Goal: Complete application form: Complete application form

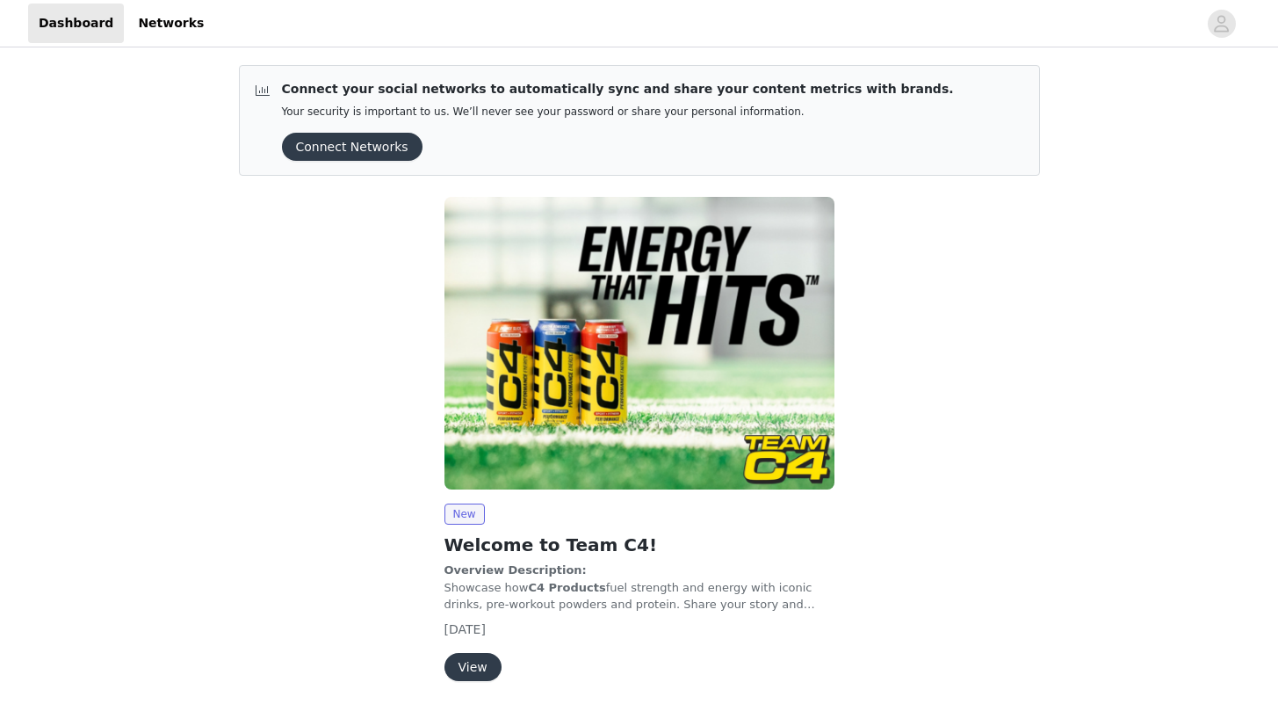
click at [467, 665] on button "View" at bounding box center [472, 667] width 57 height 28
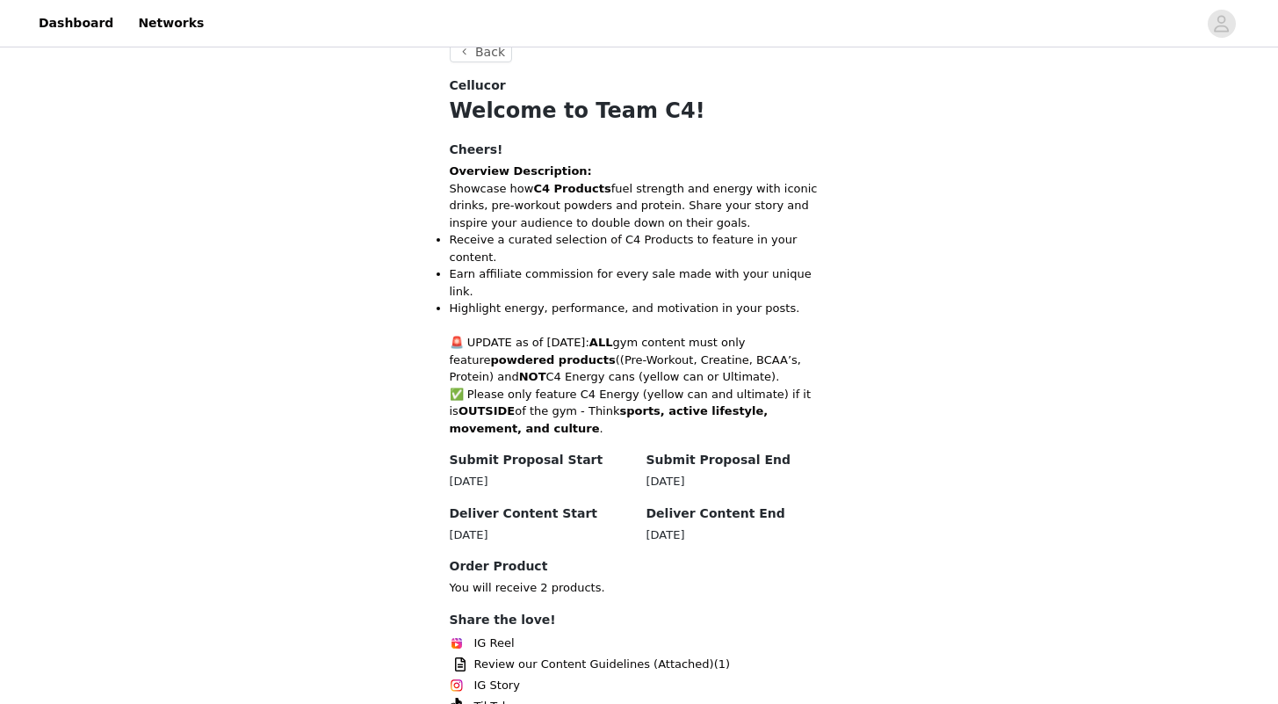
scroll to position [343, 0]
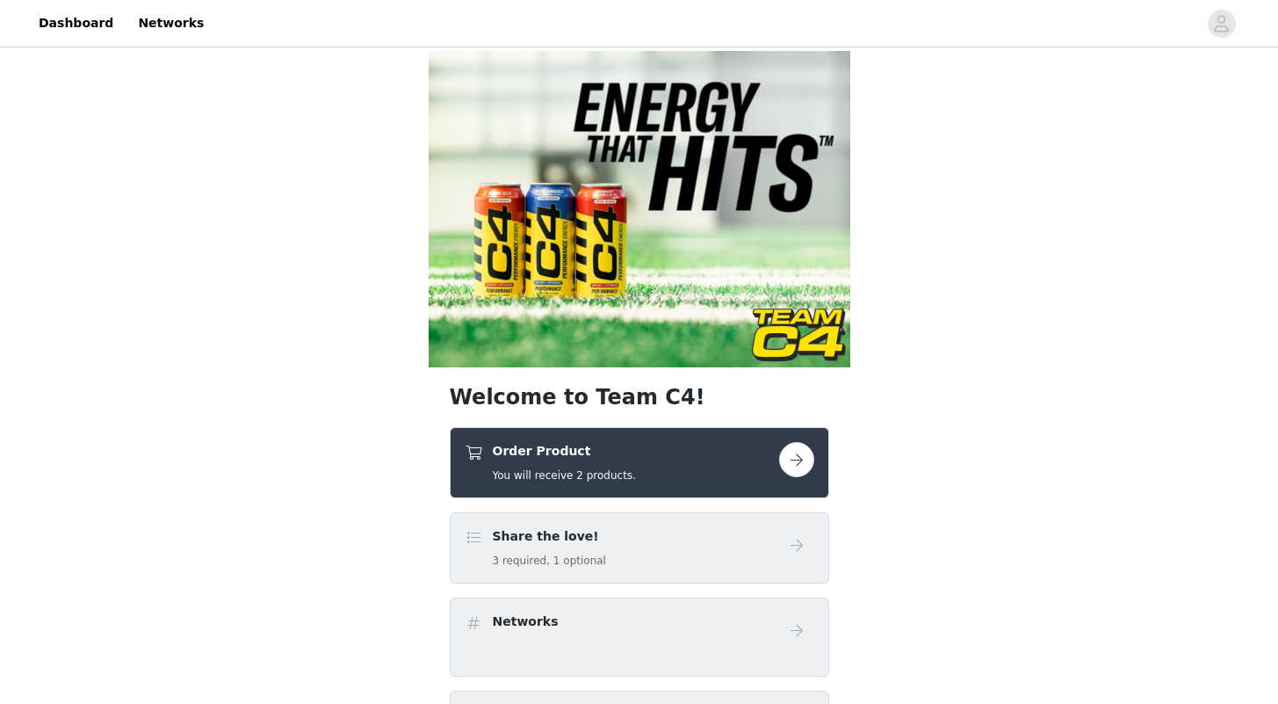
click at [792, 442] on button "button" at bounding box center [796, 459] width 35 height 35
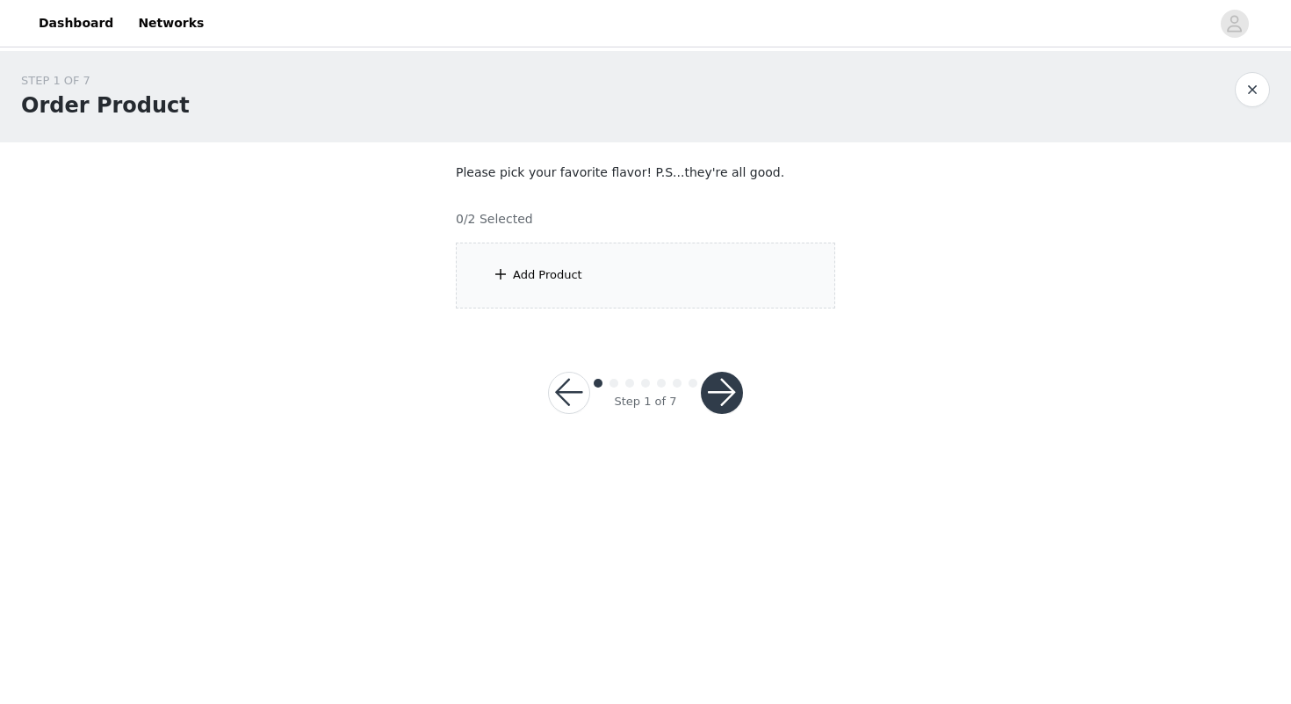
click at [527, 269] on div "Add Product" at bounding box center [547, 275] width 69 height 18
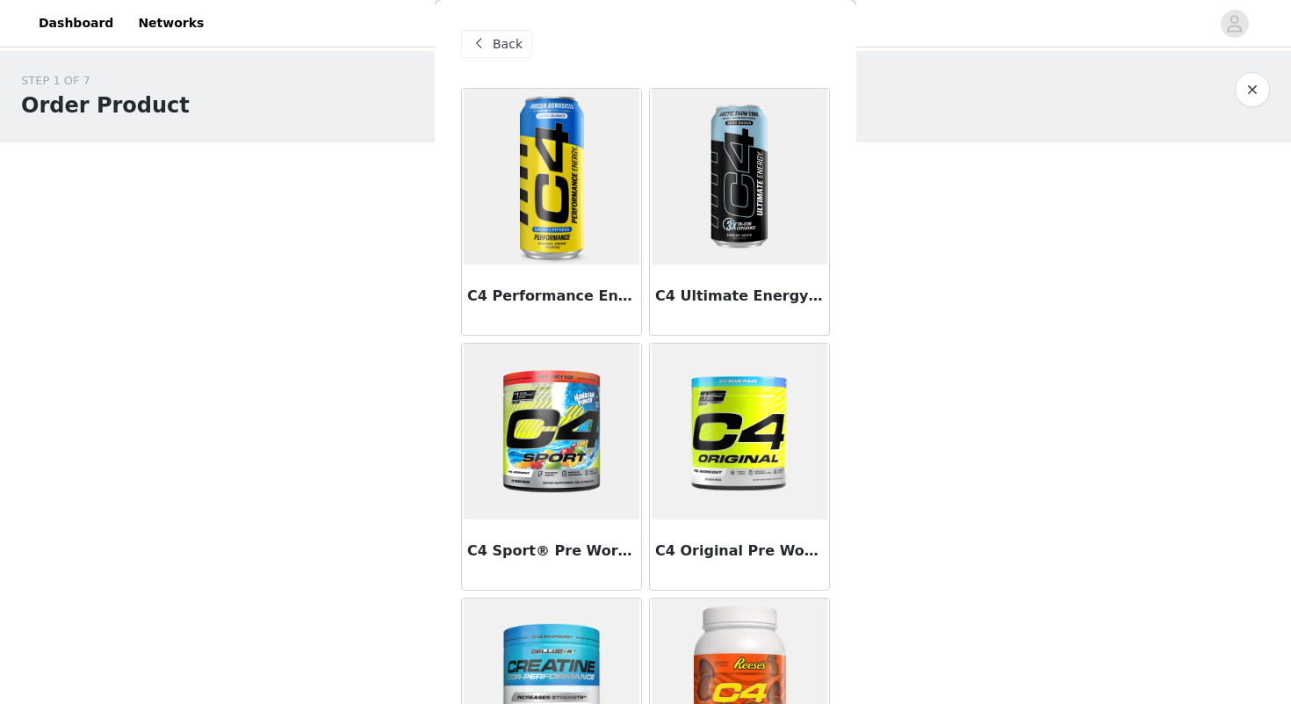
click at [530, 197] on img at bounding box center [552, 177] width 176 height 176
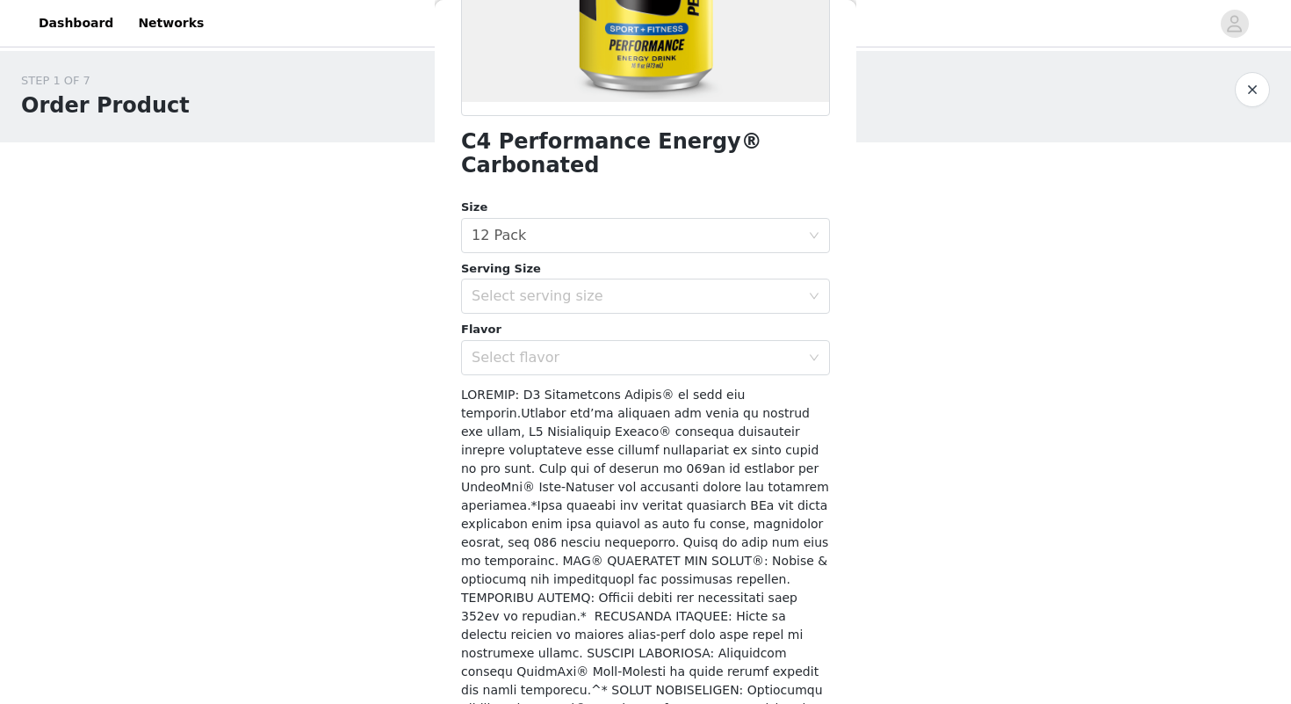
scroll to position [393, 0]
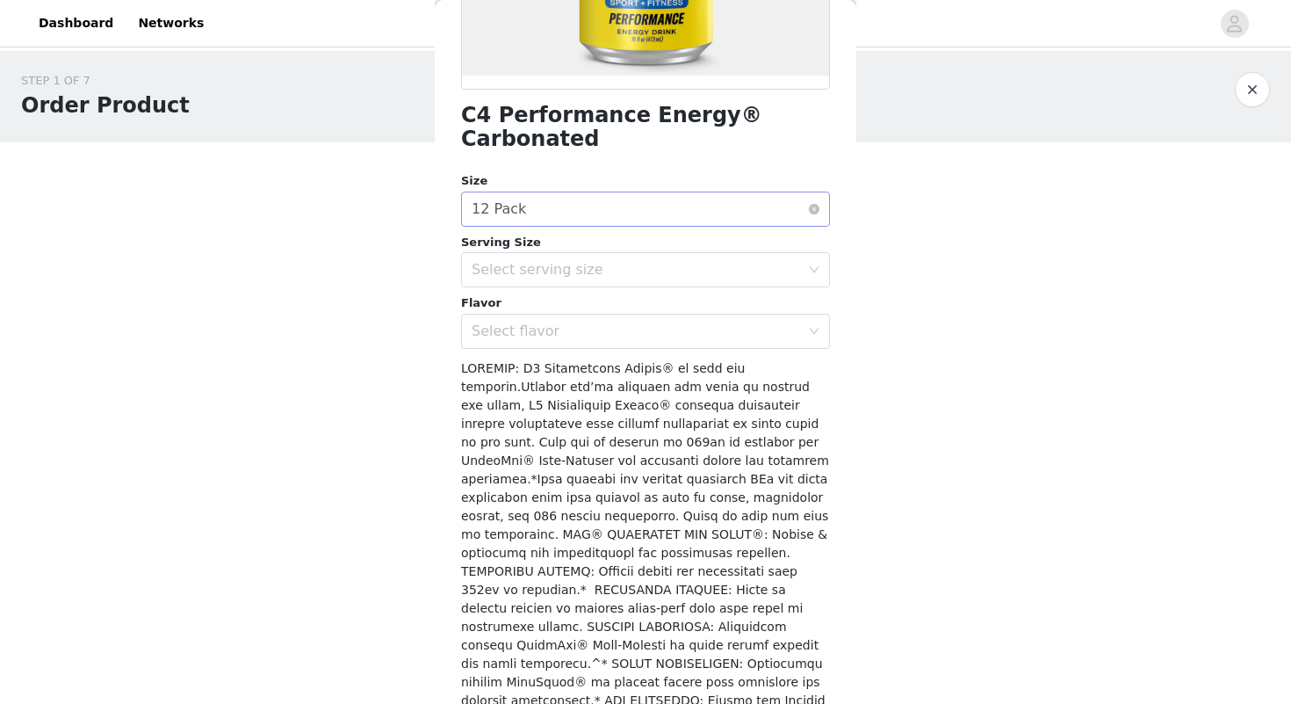
click at [699, 217] on div "Select size 12 Pack" at bounding box center [640, 208] width 336 height 33
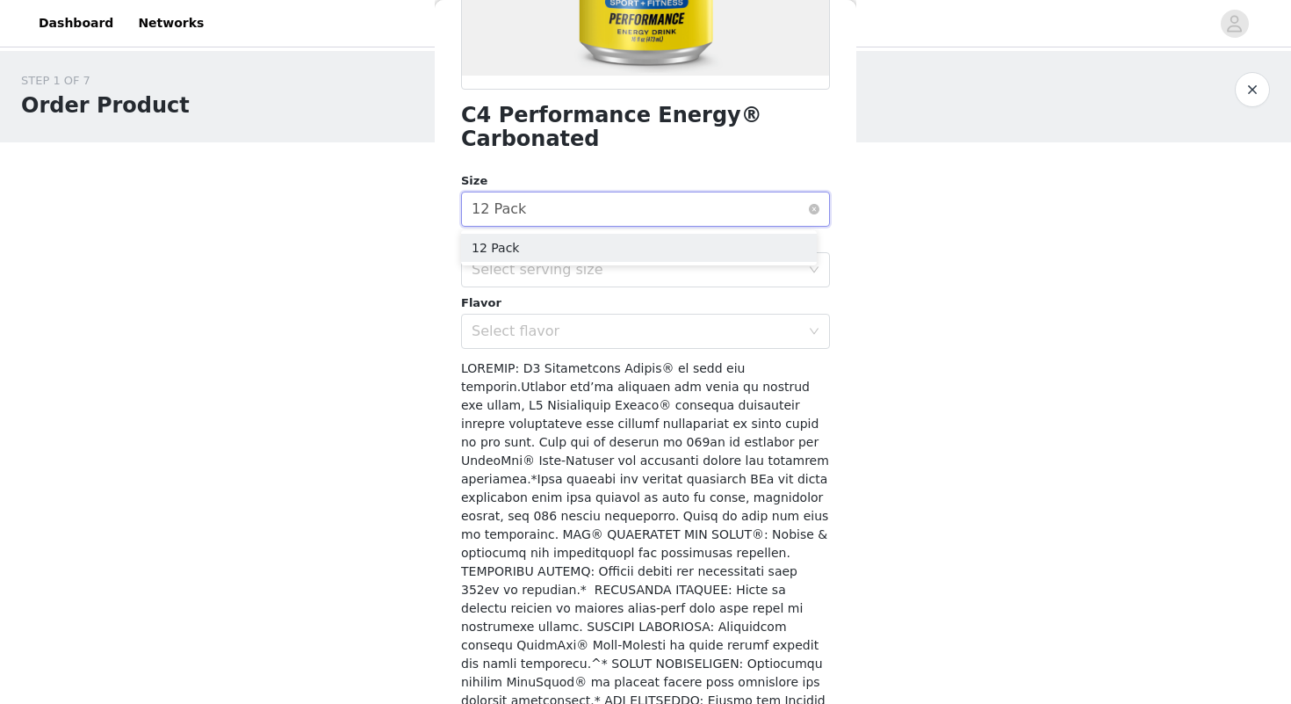
click at [696, 217] on div "Select size 12 Pack" at bounding box center [640, 208] width 336 height 33
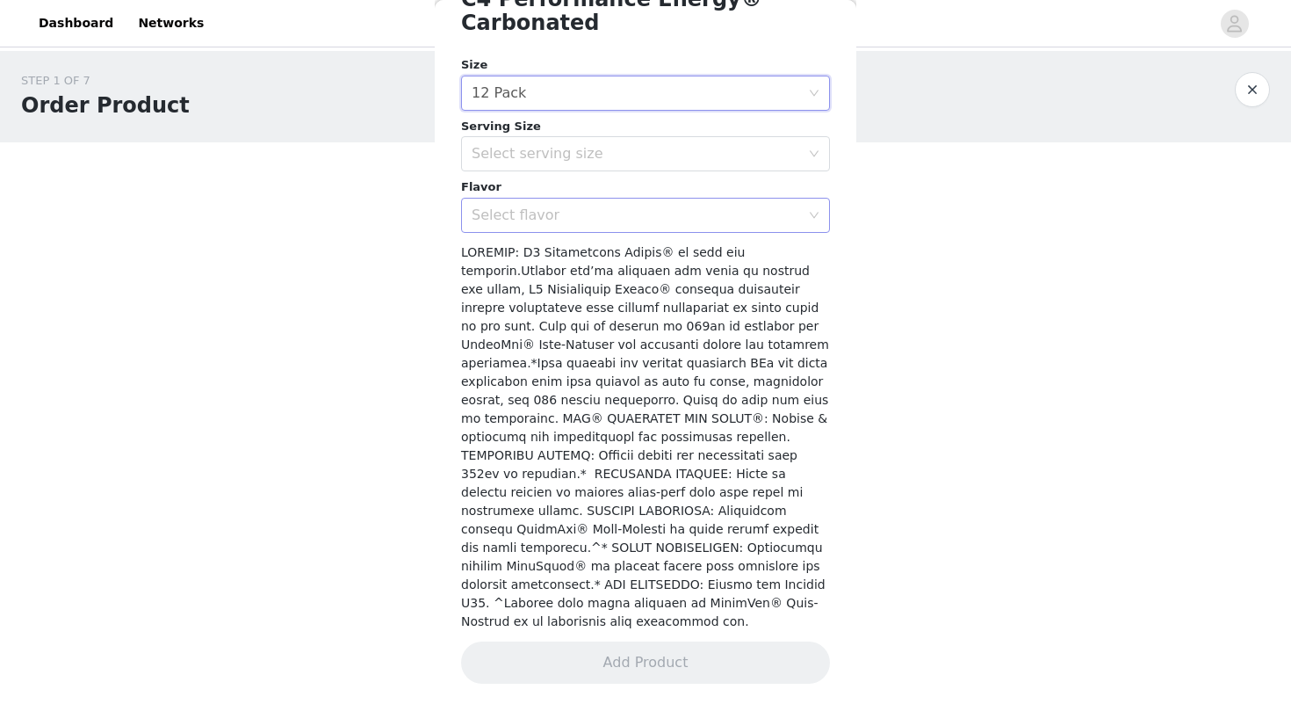
scroll to position [0, 0]
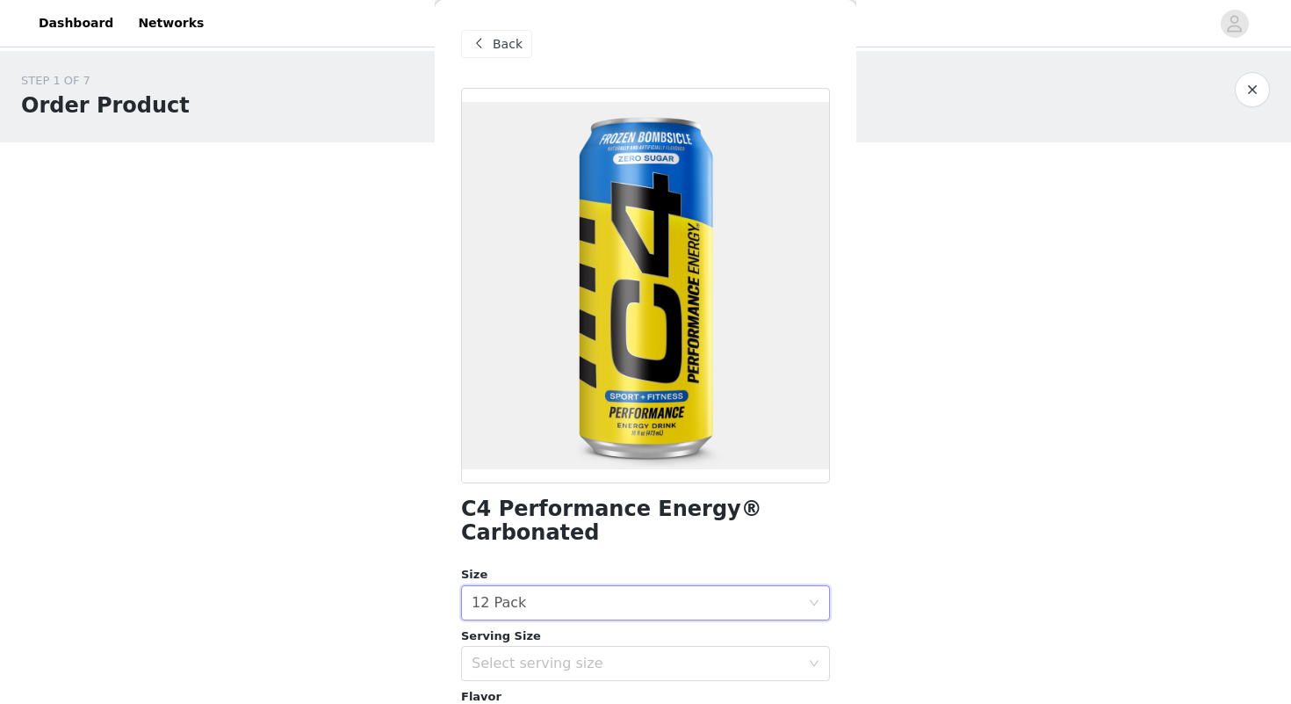
click at [484, 49] on span at bounding box center [478, 43] width 21 height 21
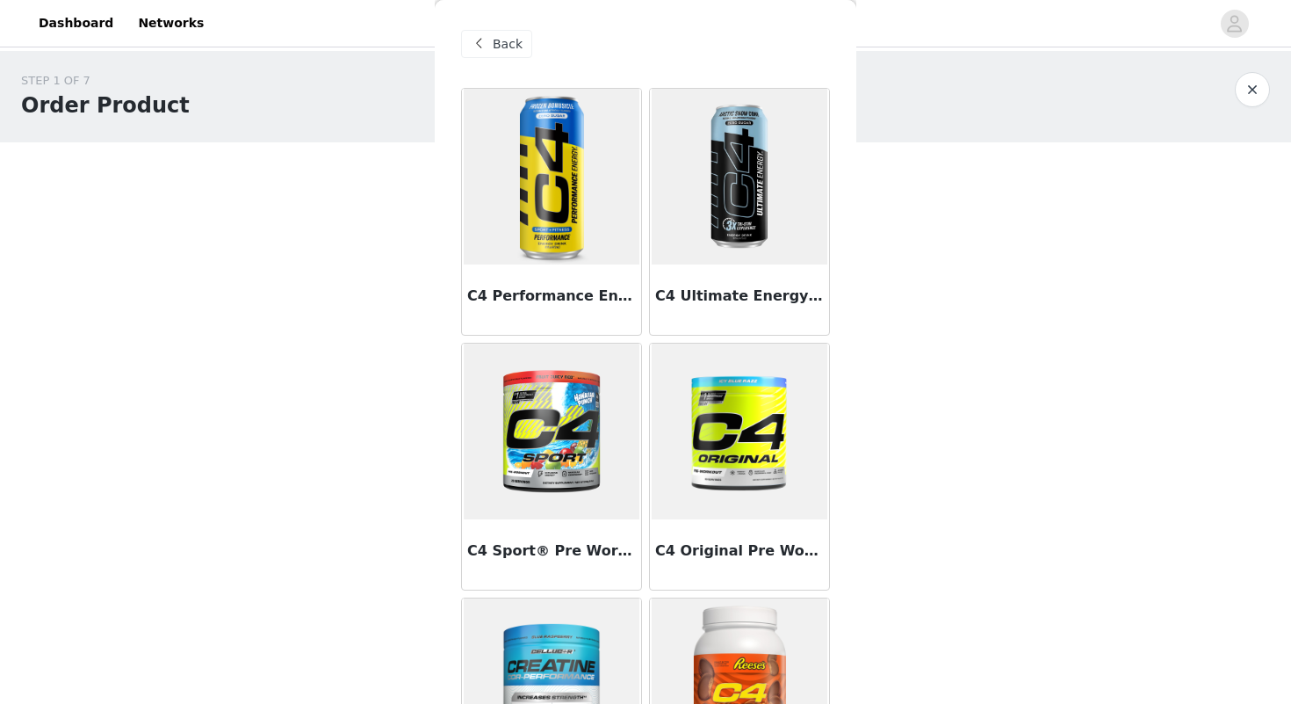
click at [740, 254] on img at bounding box center [740, 177] width 176 height 176
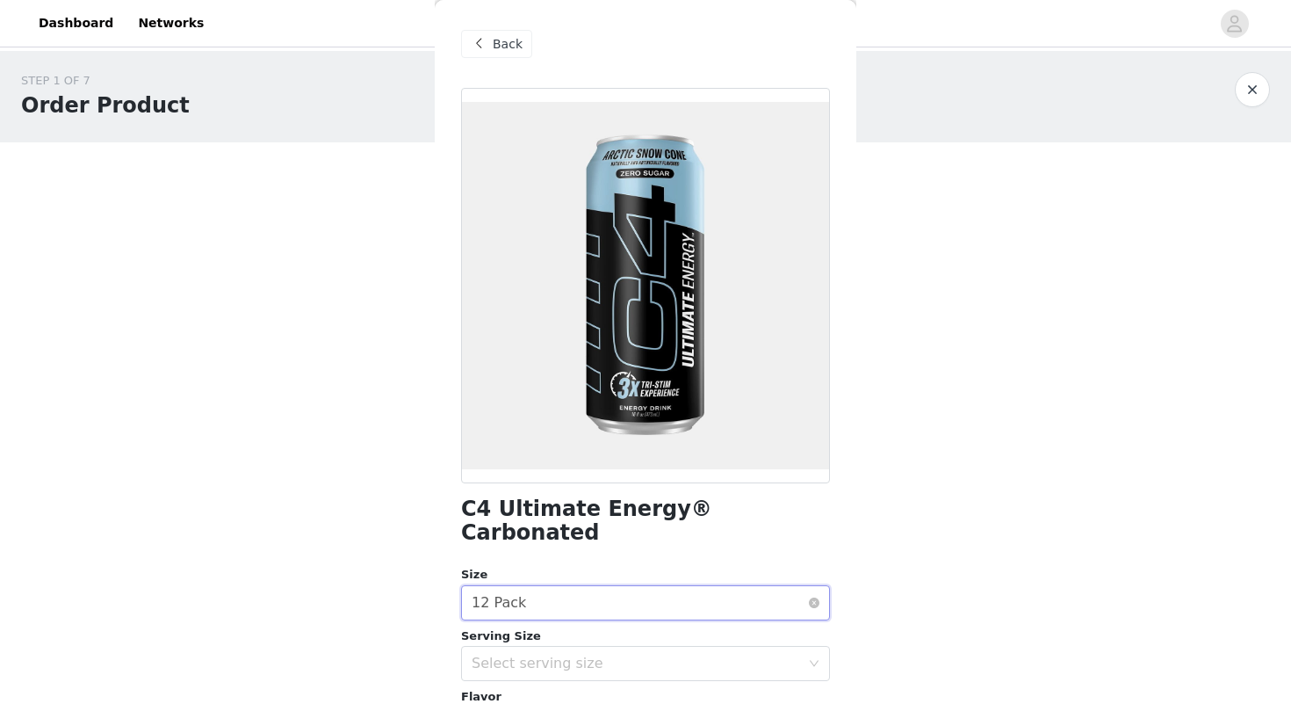
click at [624, 590] on div "Select size 12 Pack" at bounding box center [640, 602] width 336 height 33
click at [635, 492] on div "C4 Ultimate Energy® Carbonated Size Select size 12 Pack Serving Size Select ser…" at bounding box center [645, 642] width 369 height 1108
click at [494, 36] on span "Back" at bounding box center [508, 44] width 30 height 18
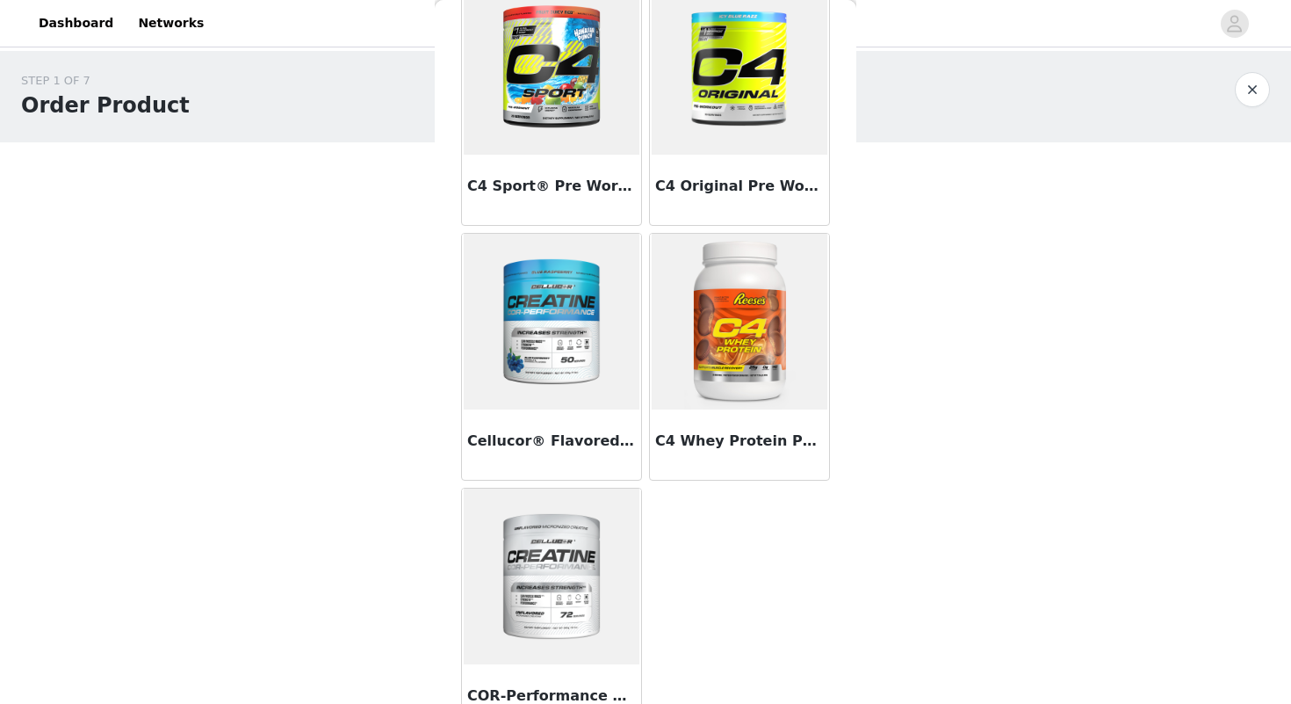
scroll to position [400, 0]
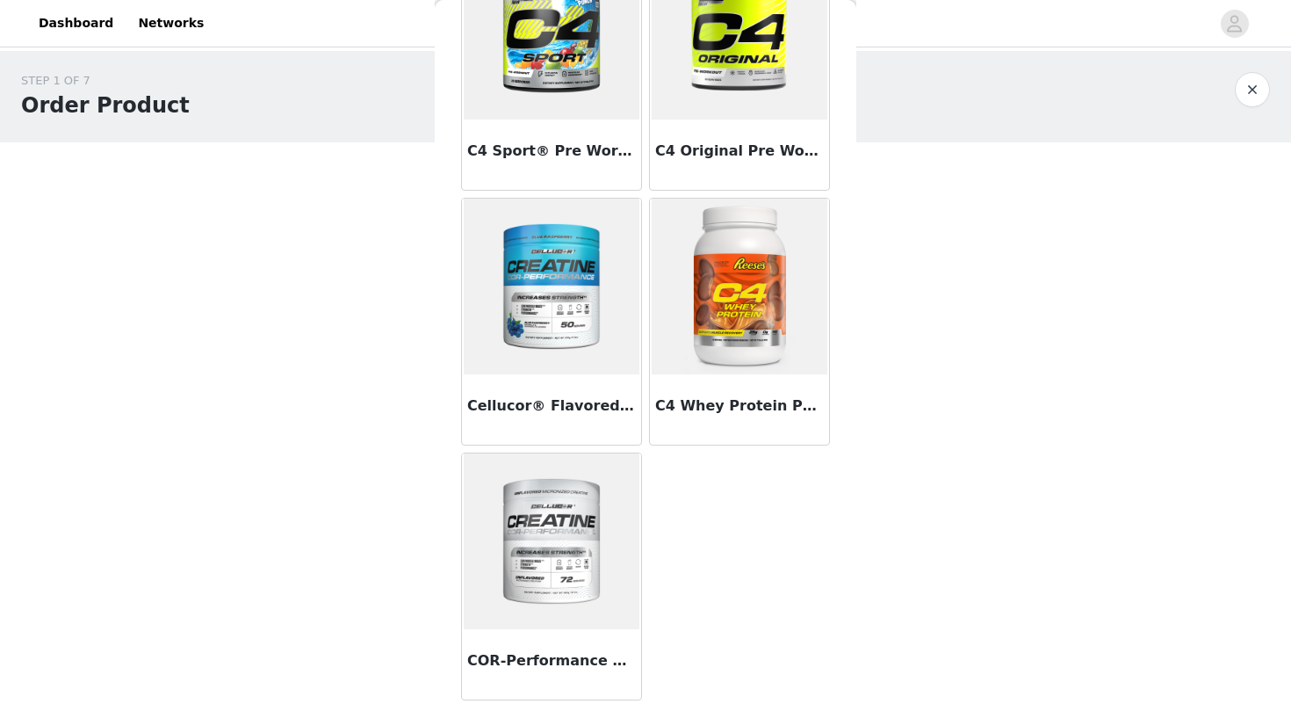
click at [729, 247] on img at bounding box center [740, 286] width 176 height 176
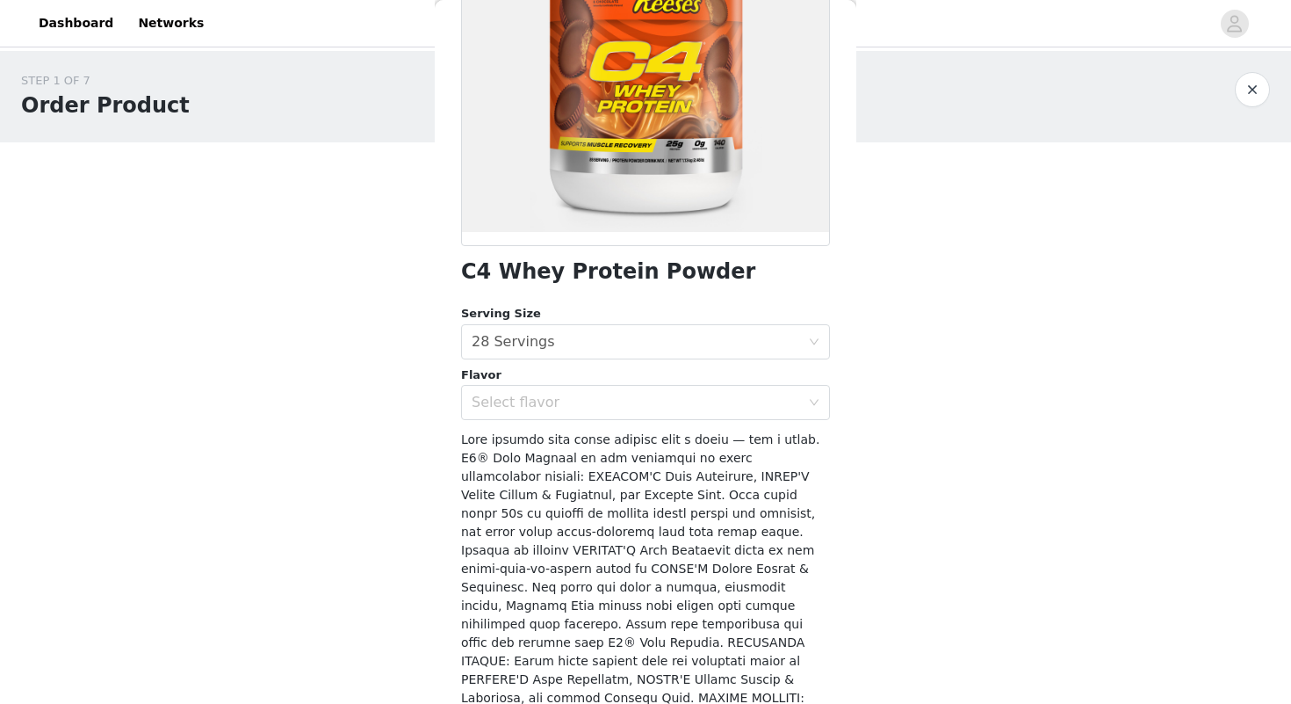
scroll to position [0, 0]
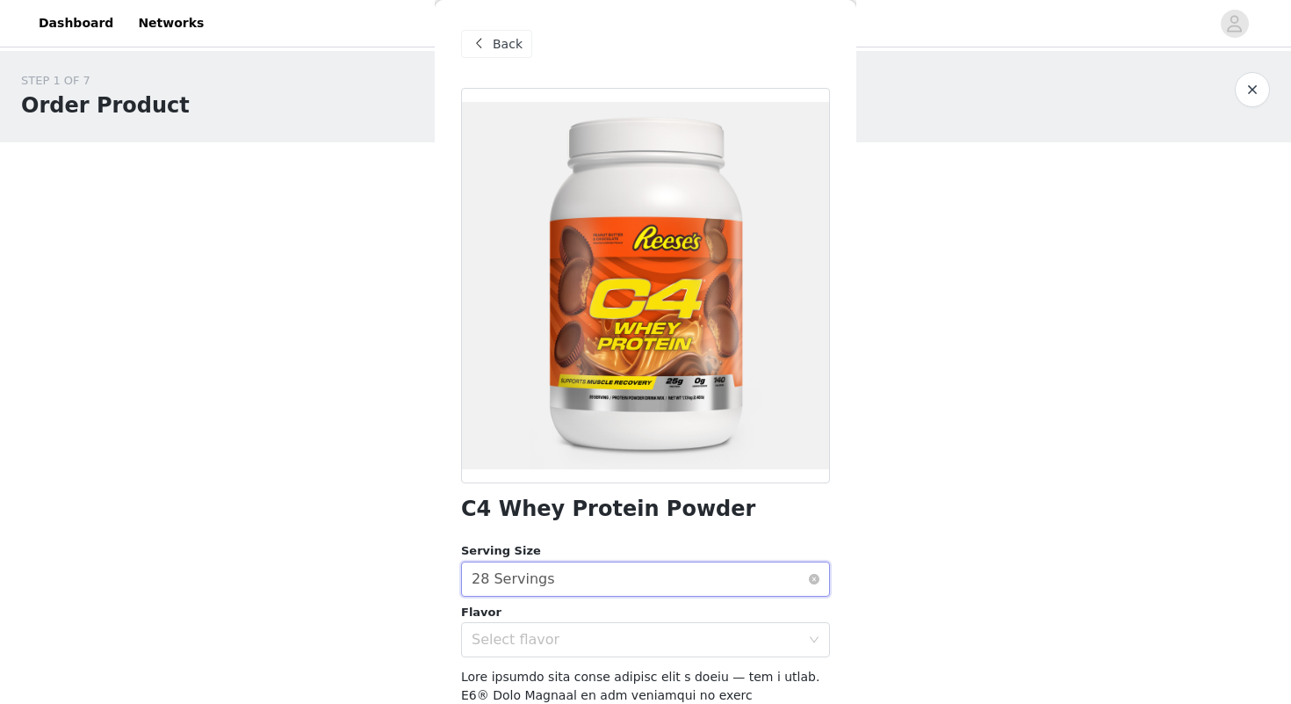
click at [689, 573] on div "Select serving size 28 Servings" at bounding box center [640, 578] width 336 height 33
click at [692, 574] on div "Select serving size 28 Servings" at bounding box center [640, 578] width 336 height 33
click at [754, 657] on div "C4 Whey Protein Powder Serving Size Select serving size 28 Servings Flavor Sele…" at bounding box center [645, 599] width 369 height 1022
click at [754, 638] on div "Select flavor" at bounding box center [636, 640] width 328 height 18
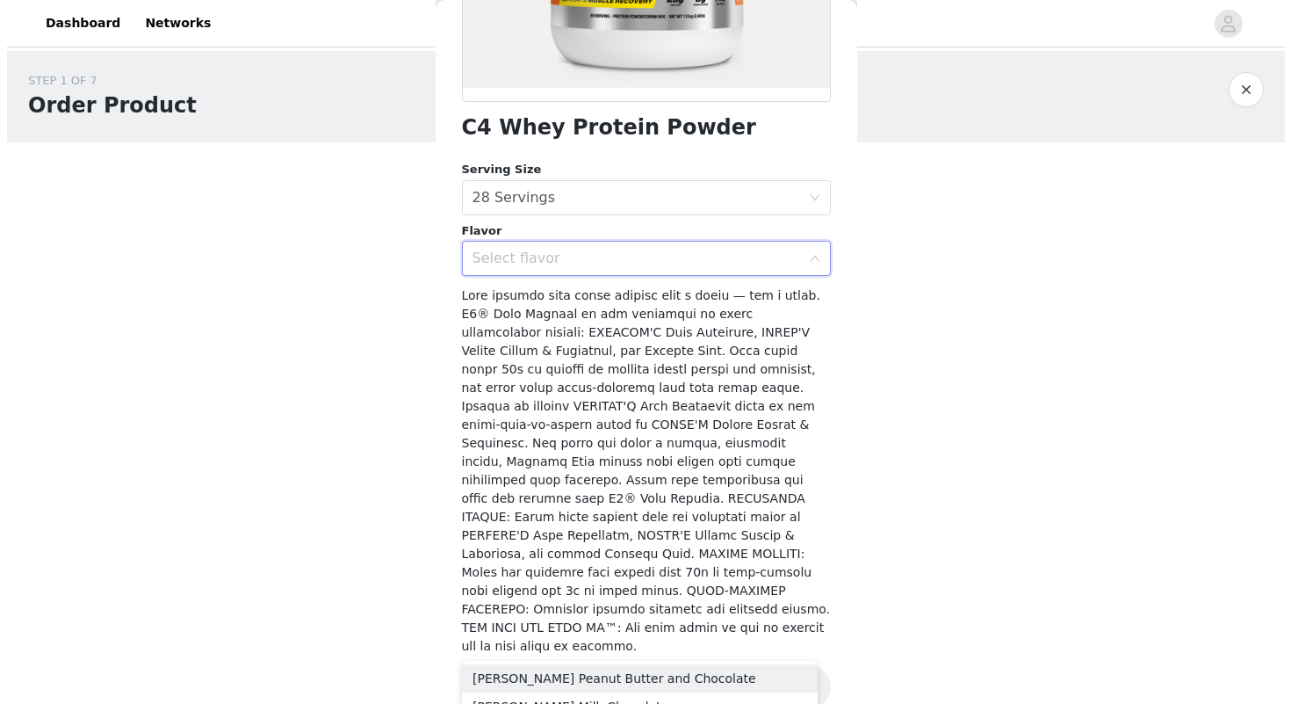
scroll to position [385, 0]
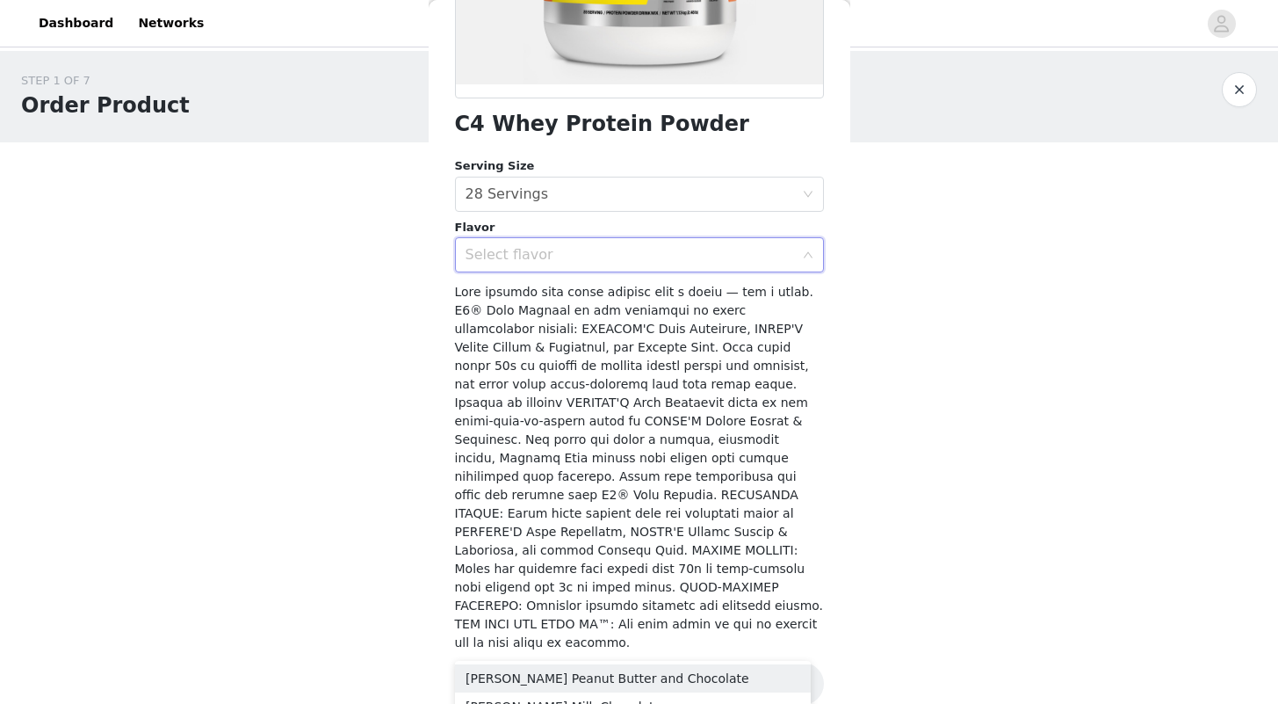
click at [650, 263] on div "Select flavor" at bounding box center [629, 255] width 328 height 18
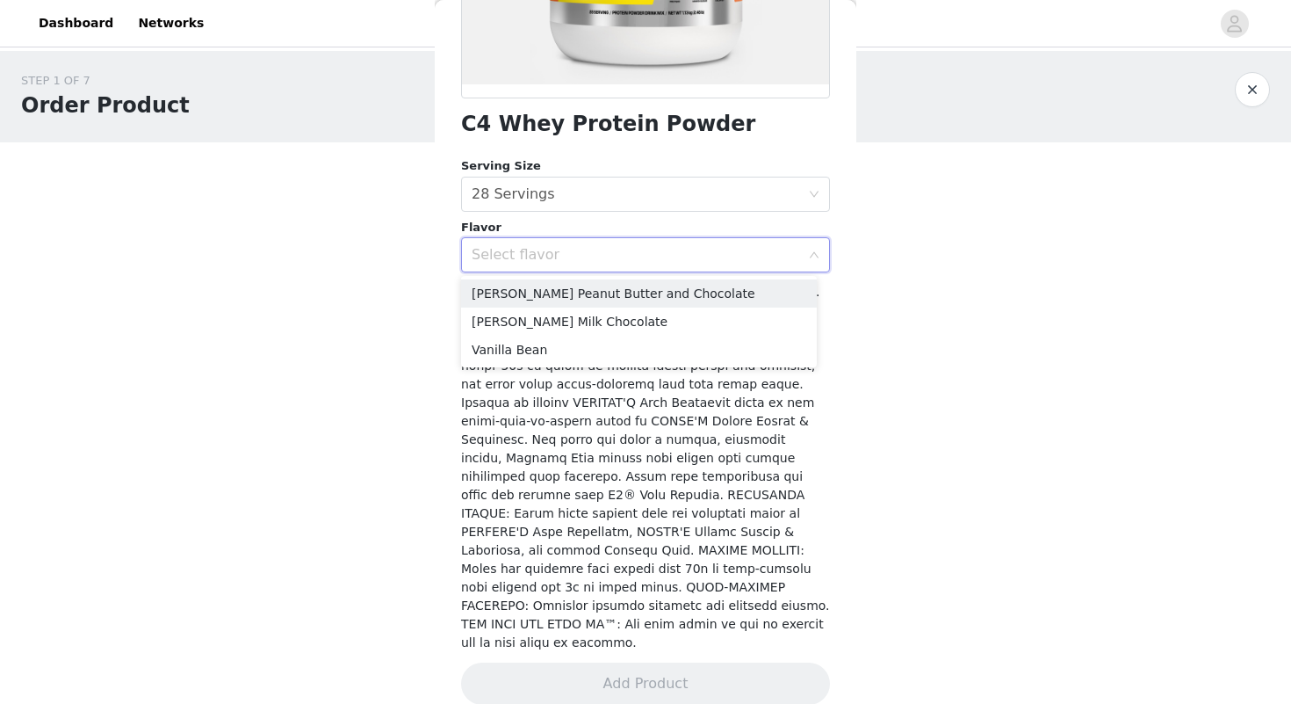
click at [650, 263] on div "Select flavor" at bounding box center [636, 255] width 328 height 18
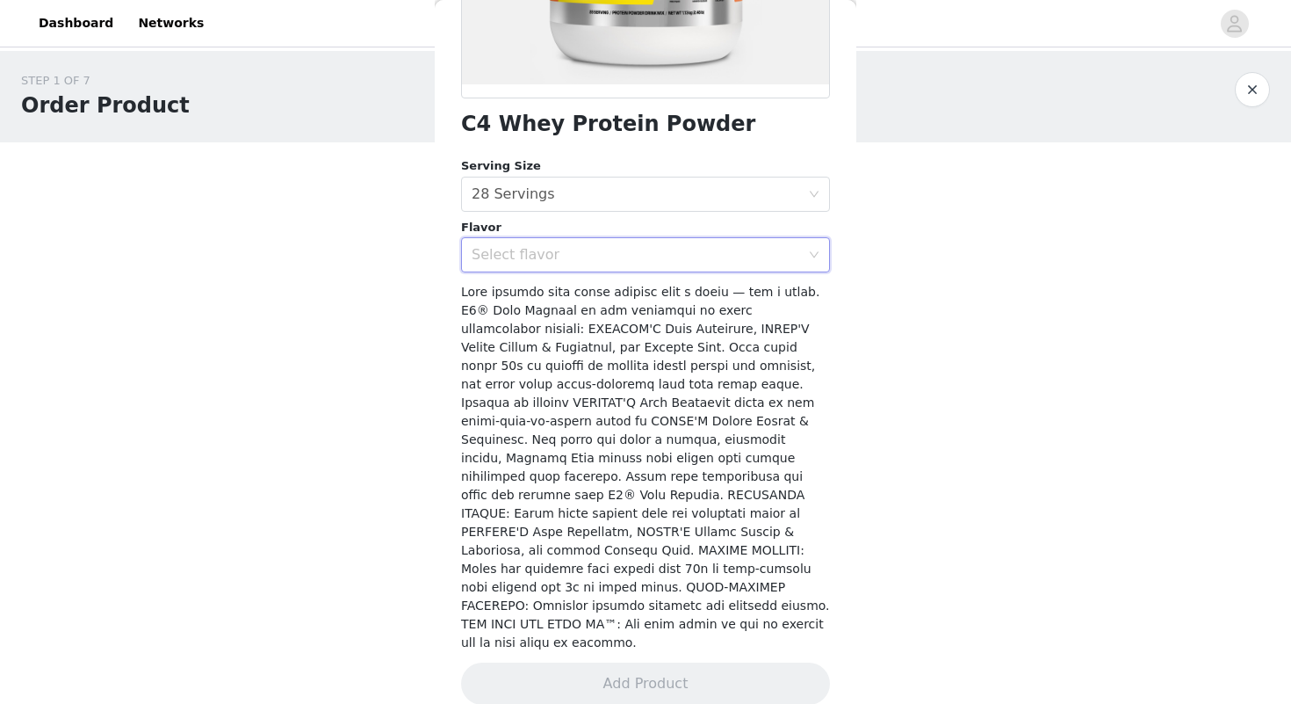
scroll to position [0, 0]
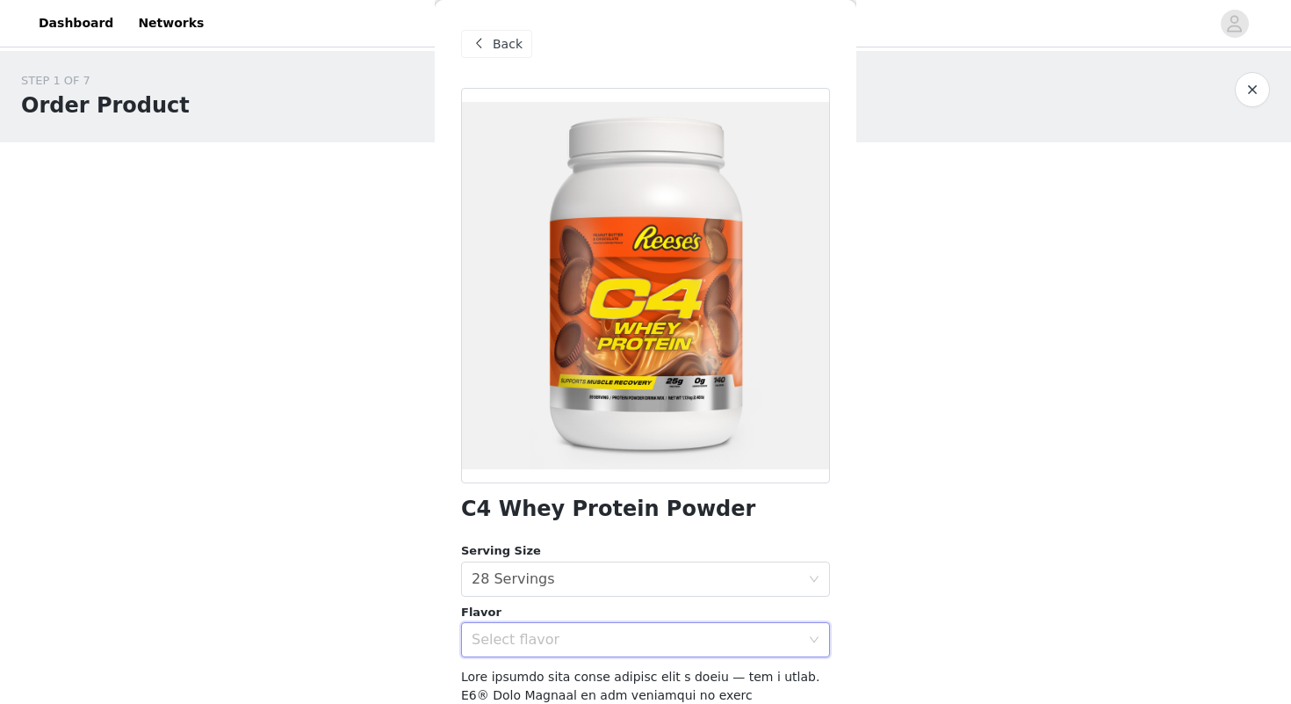
click at [497, 42] on span "Back" at bounding box center [508, 44] width 30 height 18
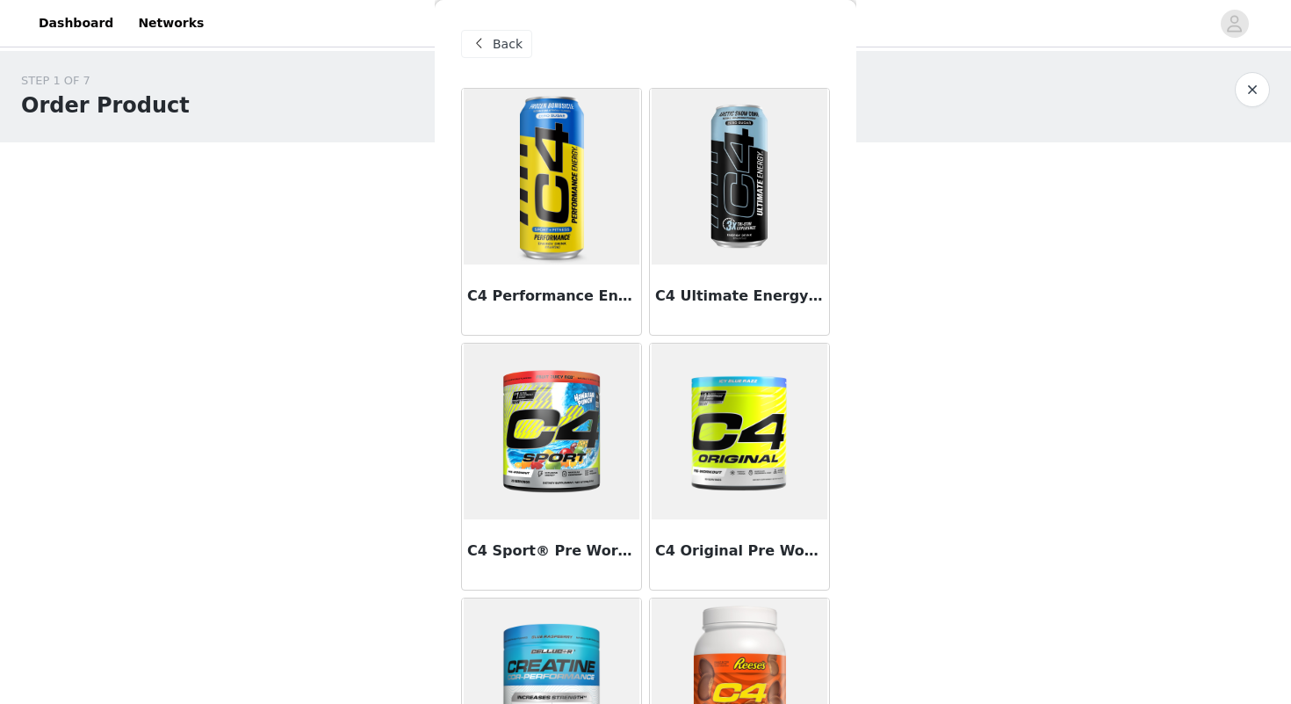
drag, startPoint x: 559, startPoint y: 259, endPoint x: 568, endPoint y: 287, distance: 29.7
click at [559, 258] on img at bounding box center [552, 177] width 176 height 176
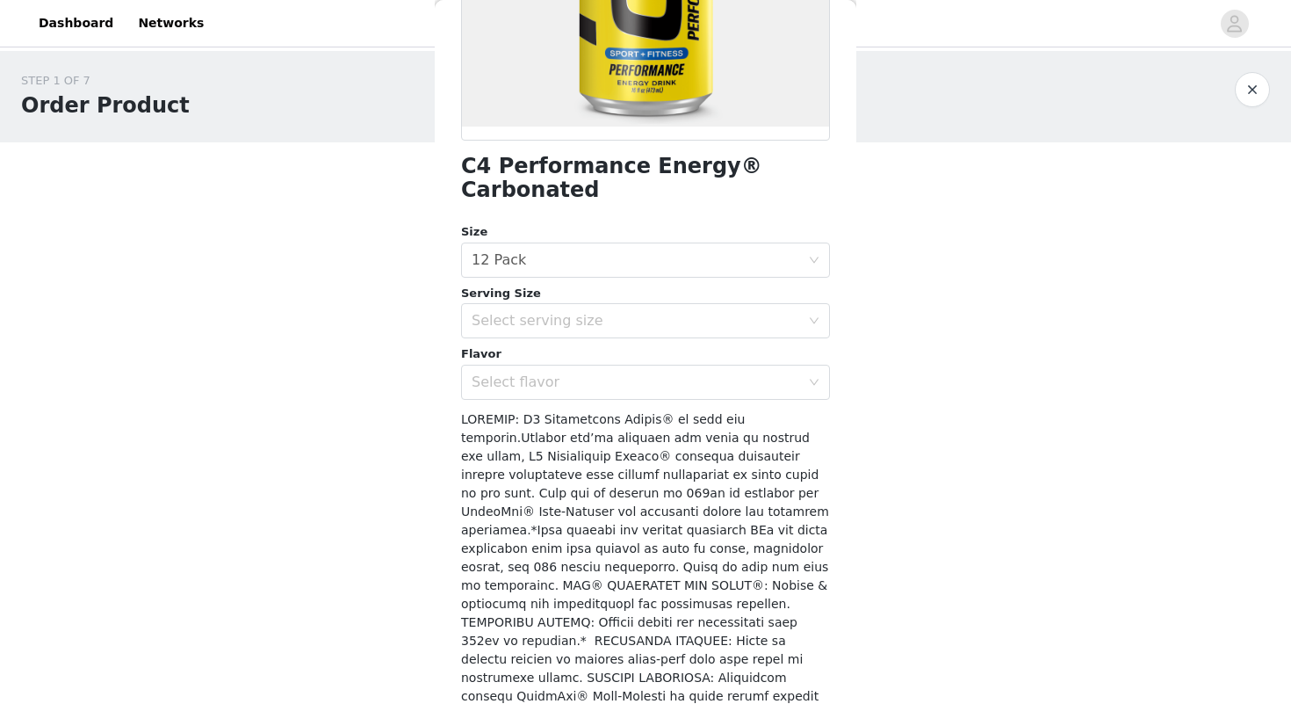
scroll to position [509, 0]
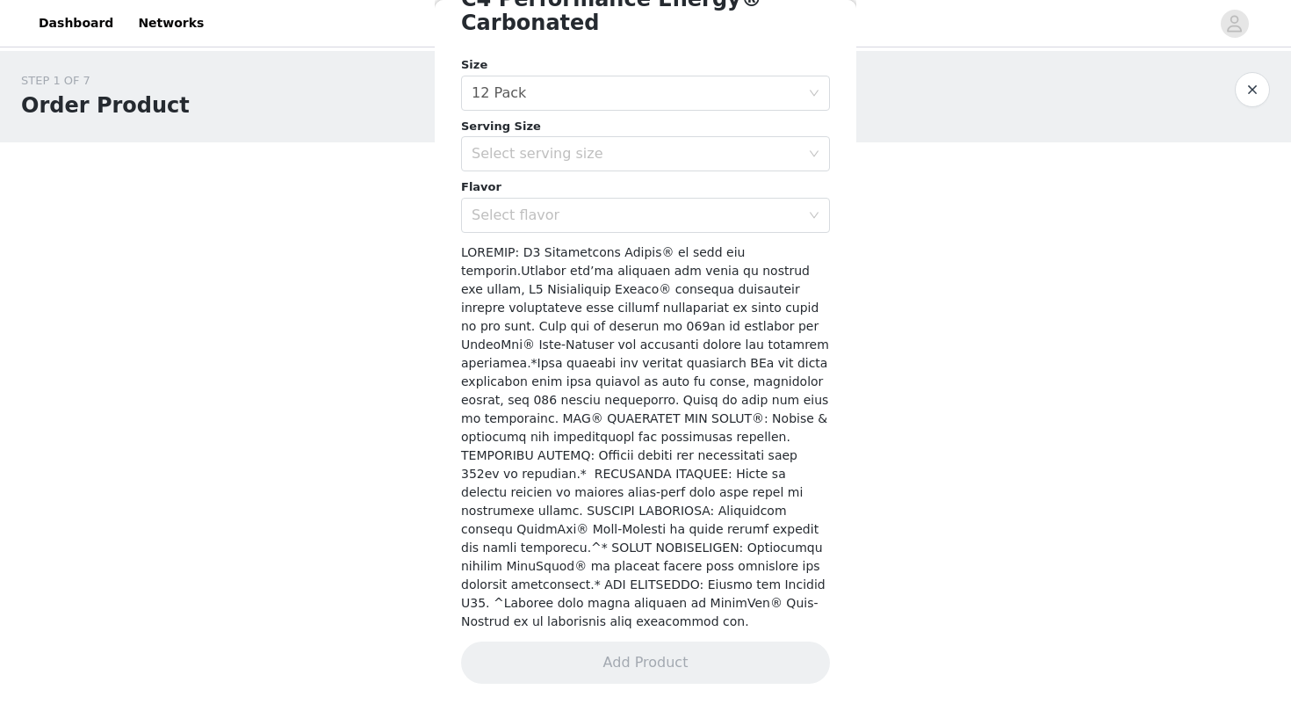
click at [634, 170] on div "Size Select size 12 Pack Serving Size Select serving size Flavor Select flavor" at bounding box center [645, 144] width 369 height 177
click at [625, 152] on div "Select serving size" at bounding box center [636, 154] width 328 height 18
click at [624, 186] on li "16oz" at bounding box center [639, 192] width 356 height 28
click at [609, 206] on div "Select flavor" at bounding box center [636, 215] width 328 height 18
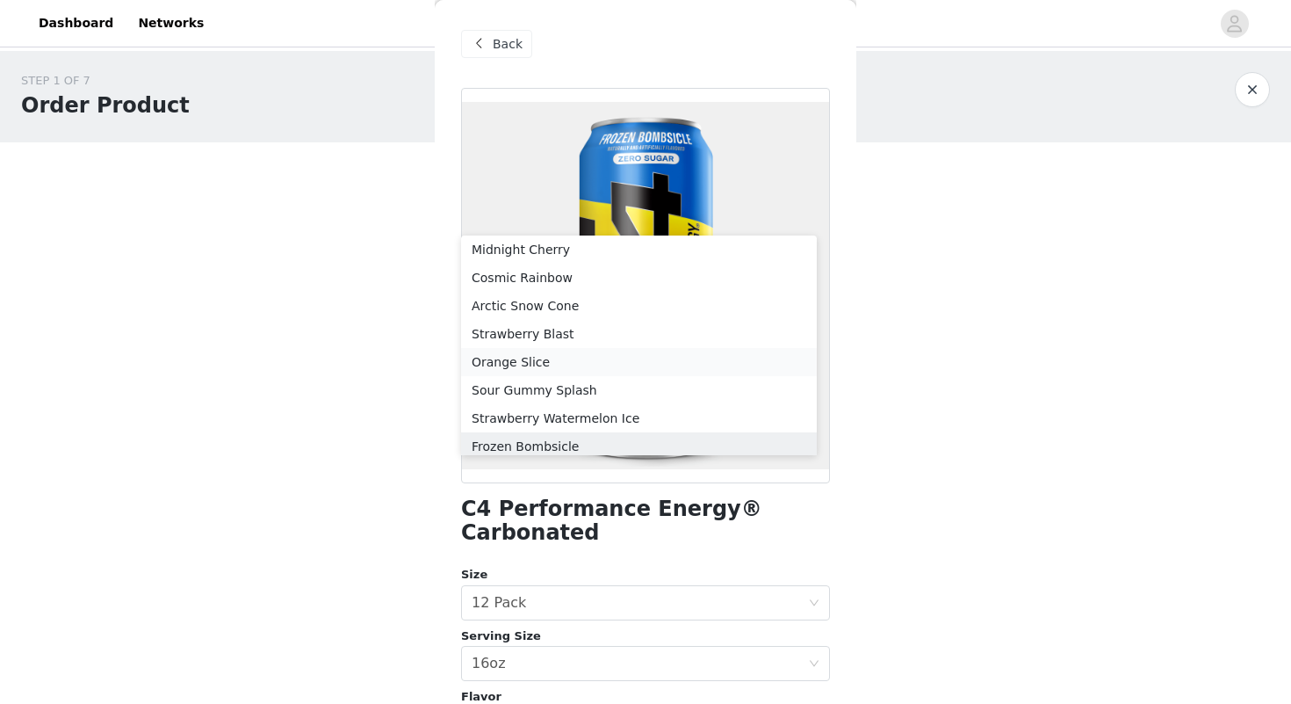
scroll to position [0, 0]
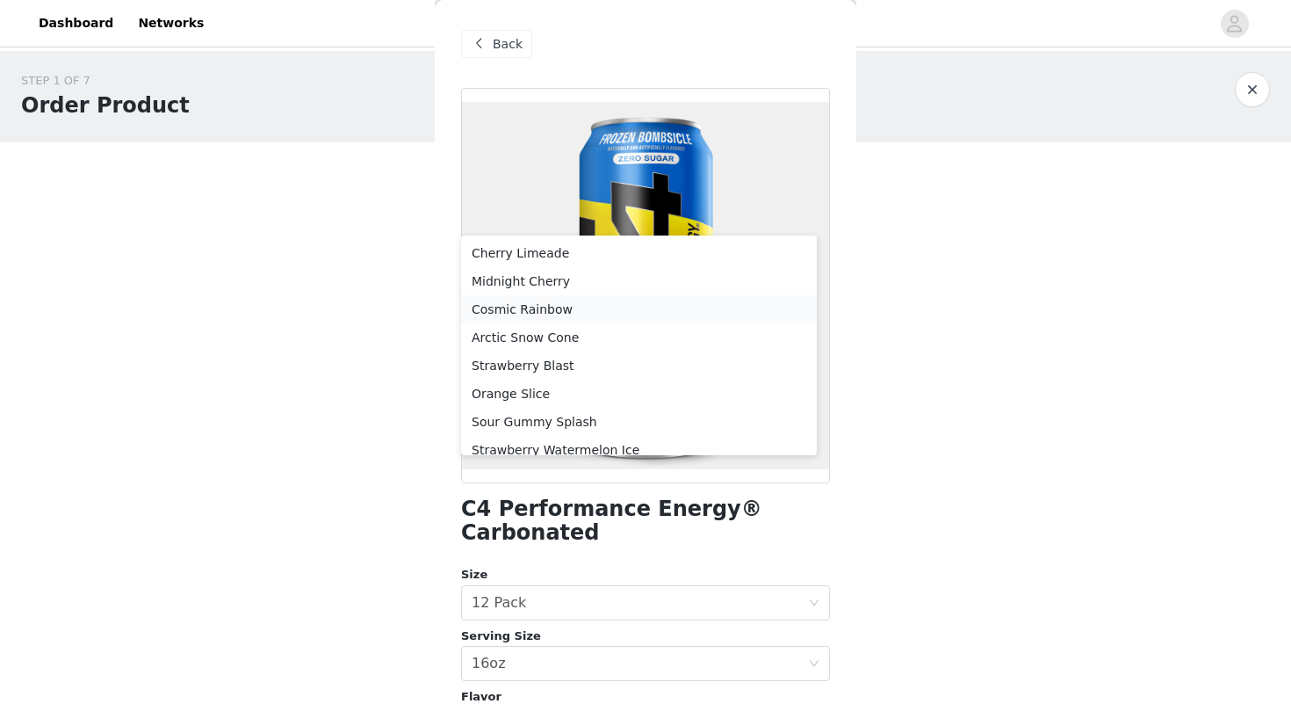
click at [549, 311] on li "Cosmic Rainbow" at bounding box center [639, 309] width 356 height 28
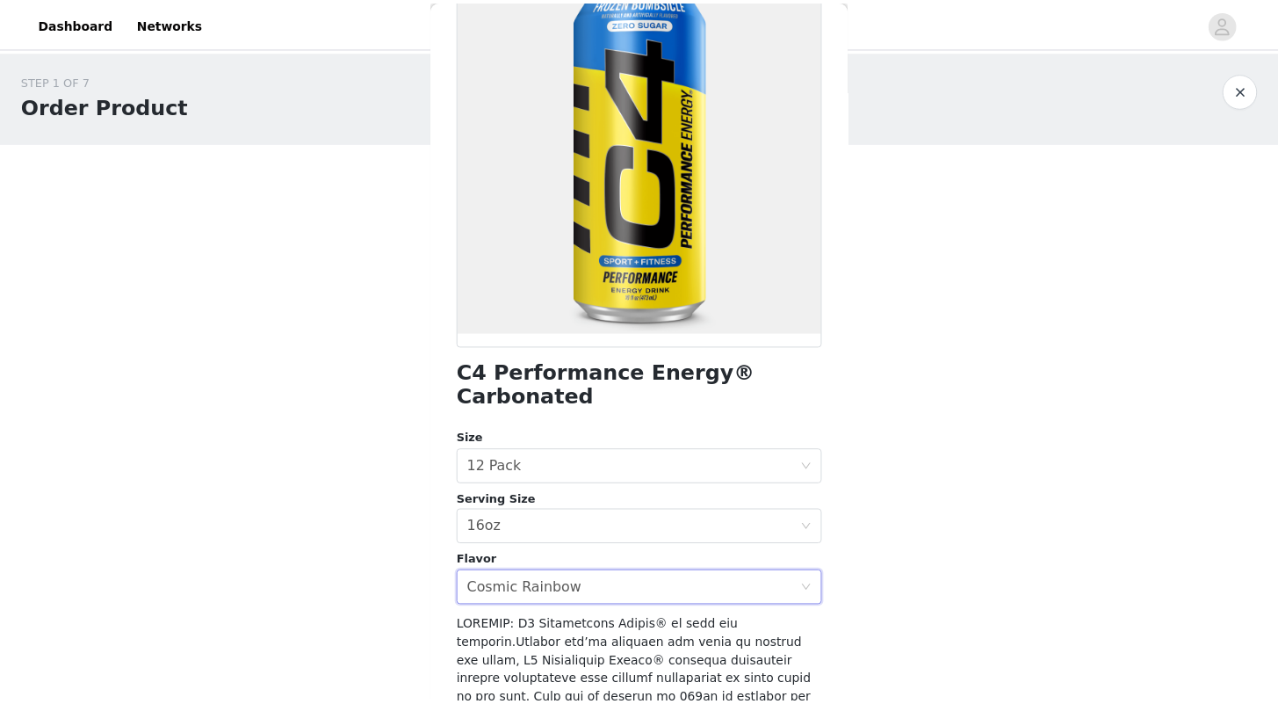
scroll to position [149, 0]
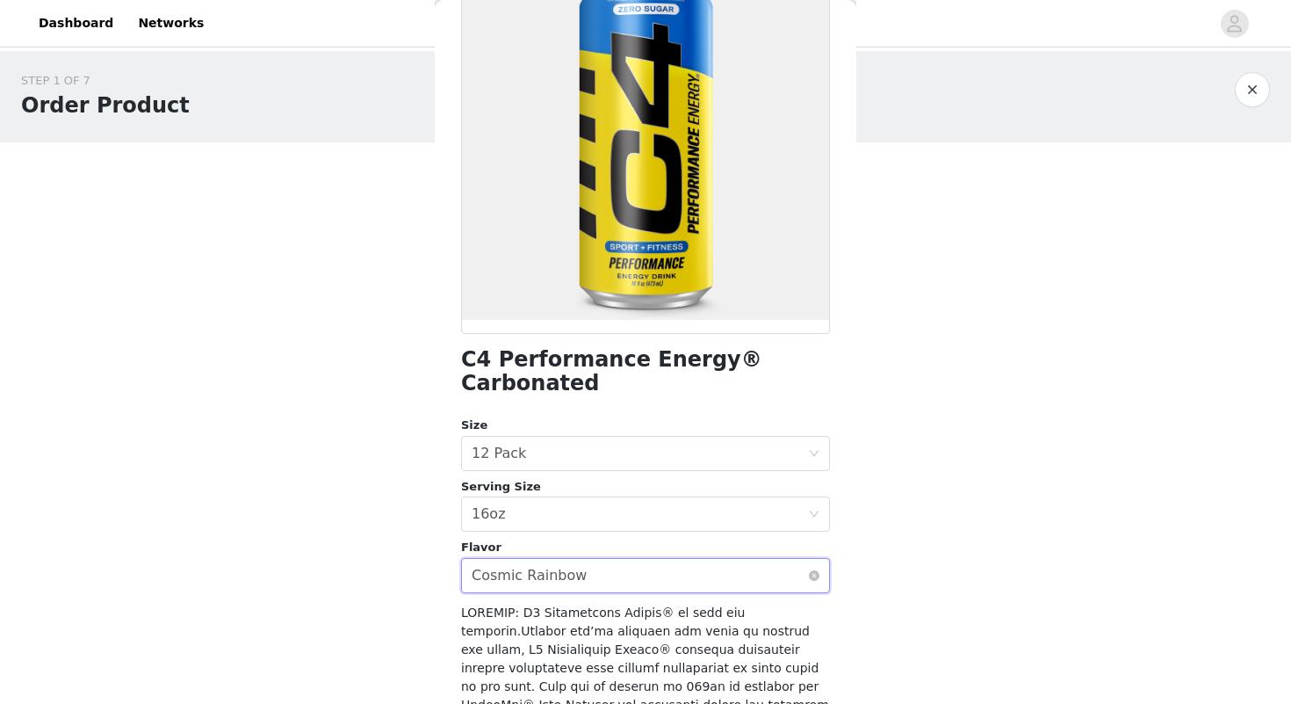
click at [600, 564] on div "Select flavor Cosmic Rainbow" at bounding box center [640, 575] width 336 height 33
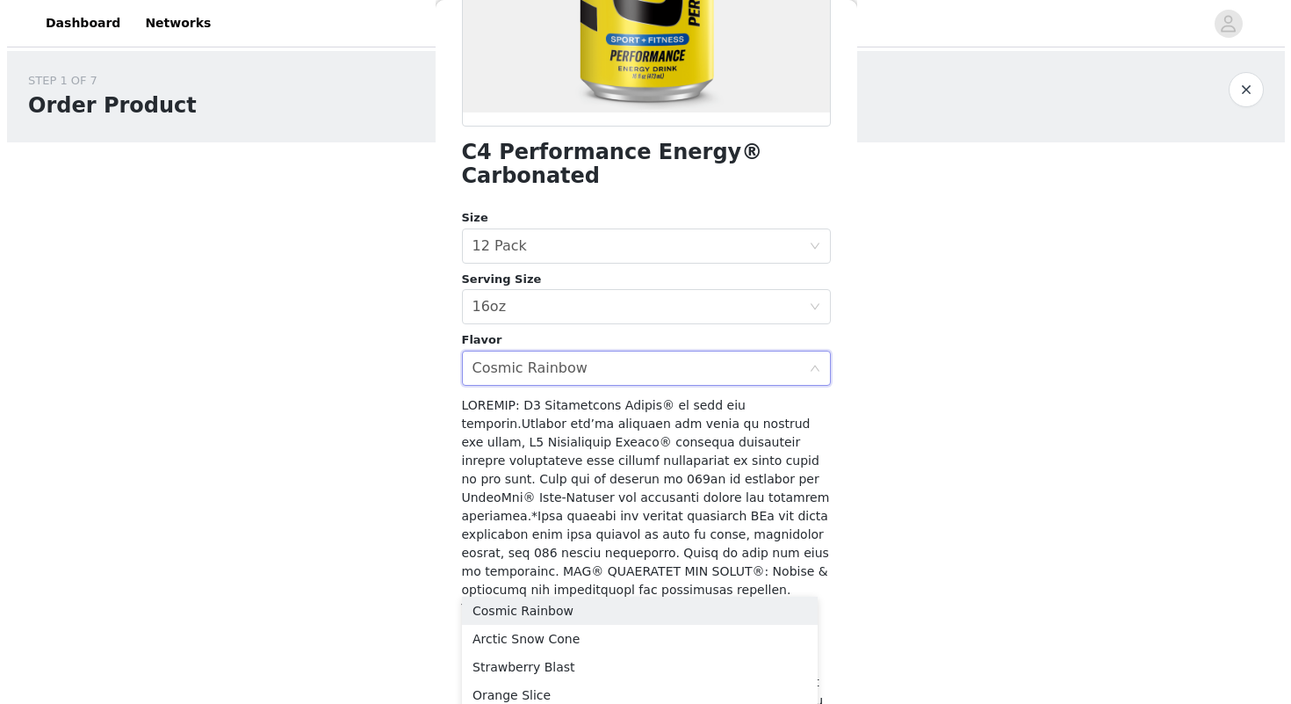
scroll to position [372, 0]
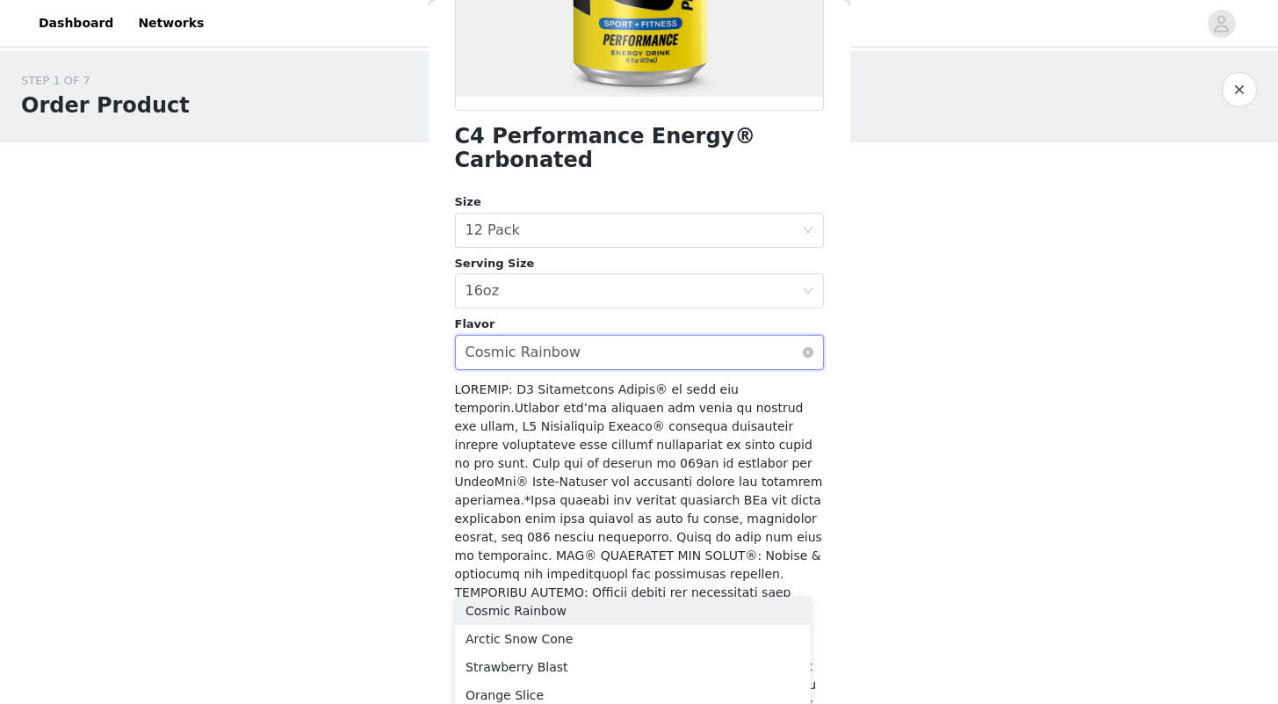
click at [574, 356] on div "Select flavor Cosmic Rainbow" at bounding box center [633, 352] width 336 height 33
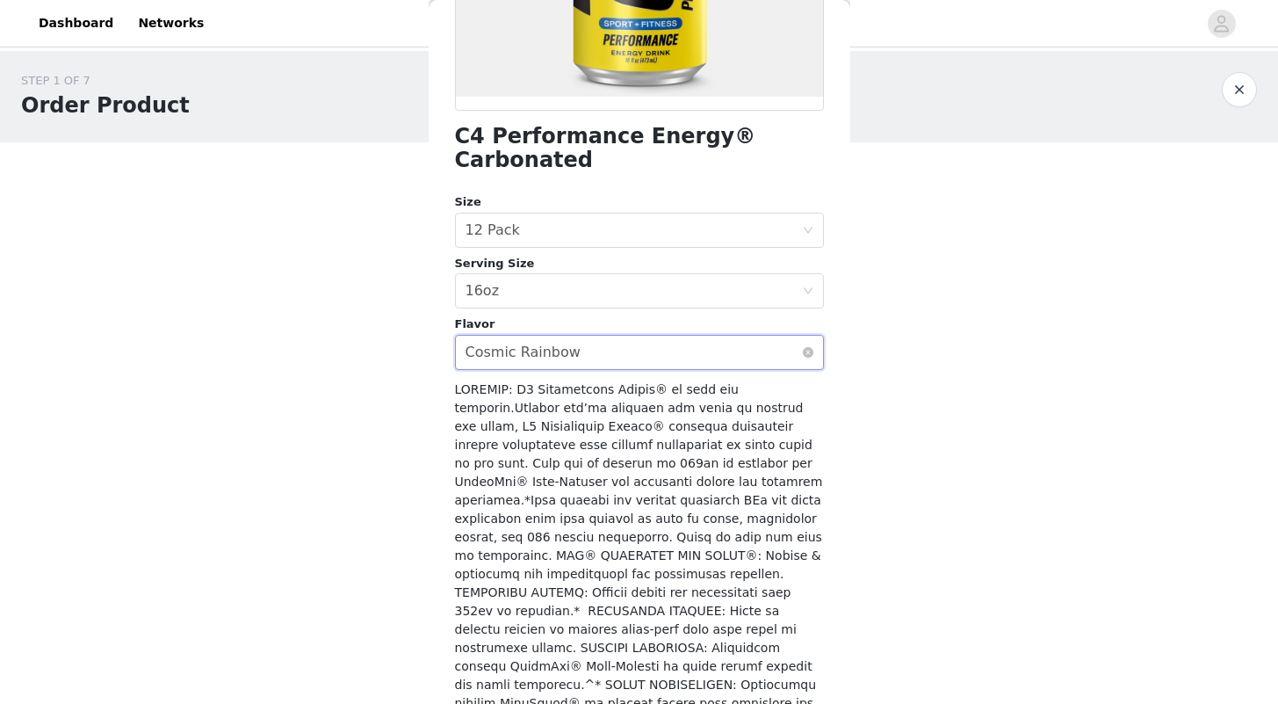
click at [574, 356] on div "Select flavor Cosmic Rainbow" at bounding box center [633, 352] width 336 height 33
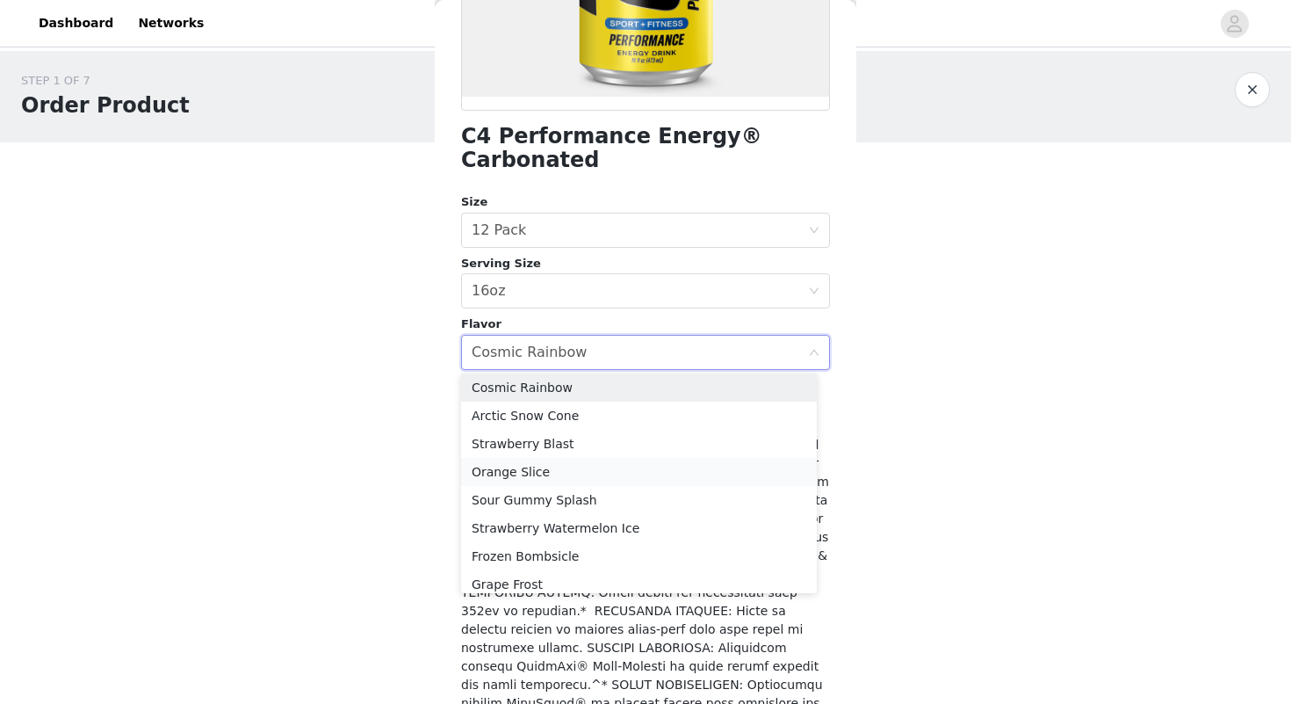
scroll to position [69, 0]
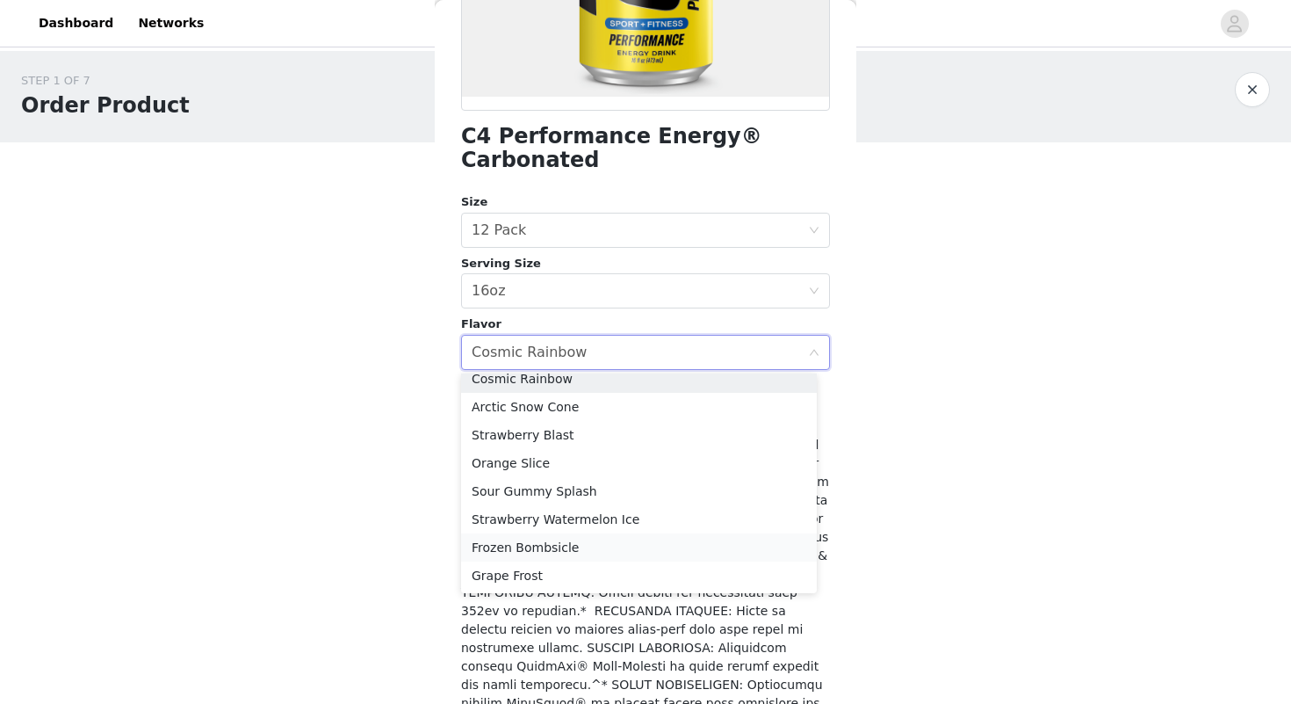
click at [545, 550] on li "Frozen Bombsicle" at bounding box center [639, 547] width 356 height 28
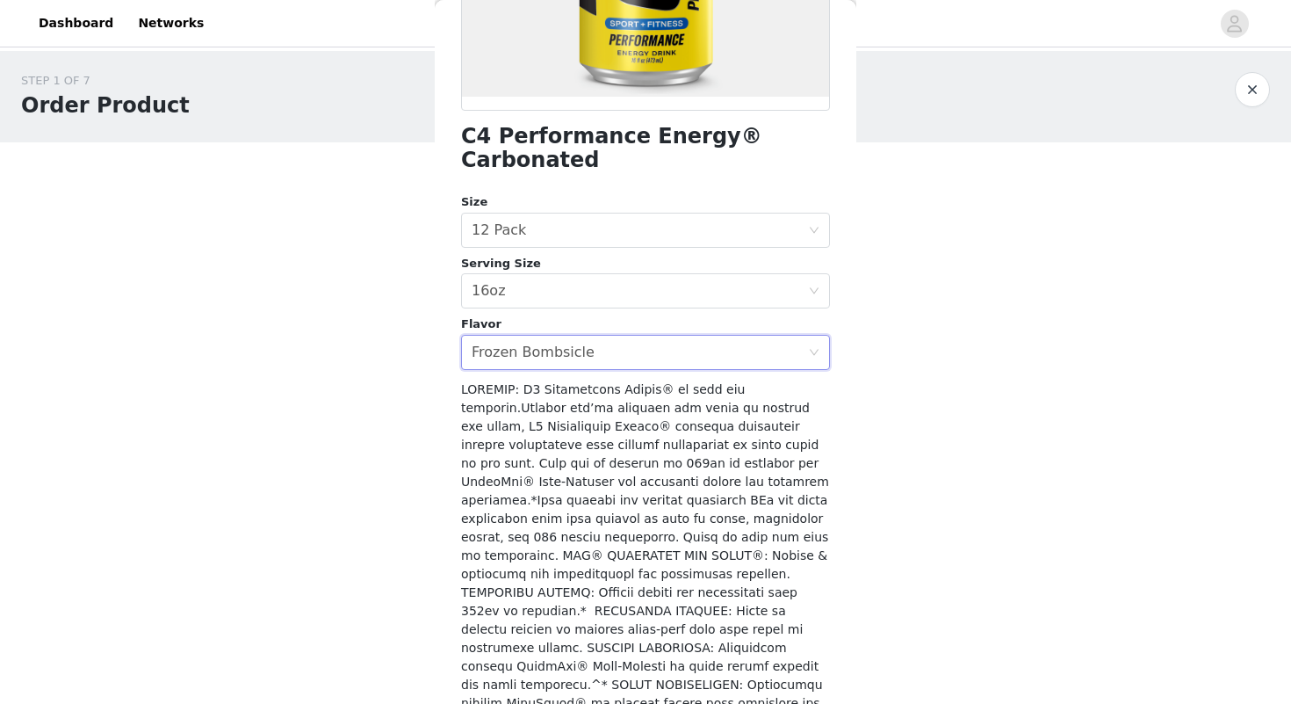
scroll to position [509, 0]
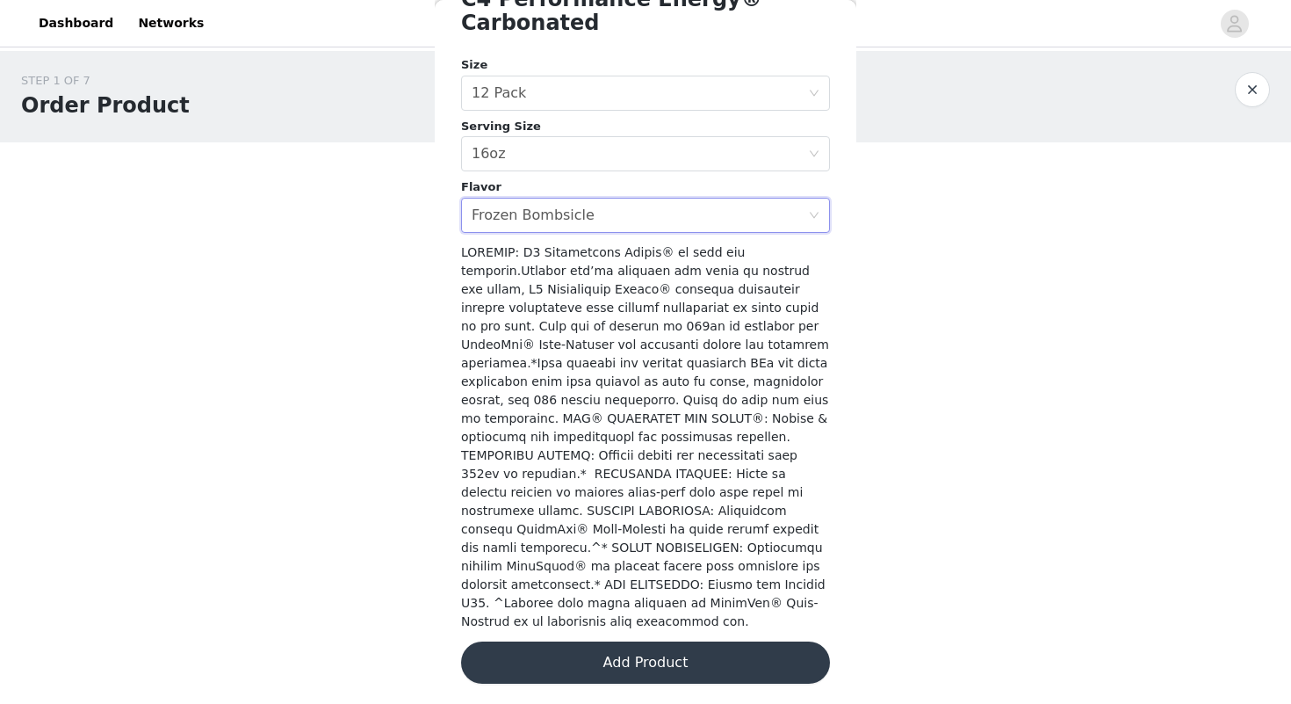
click at [630, 660] on button "Add Product" at bounding box center [645, 662] width 369 height 42
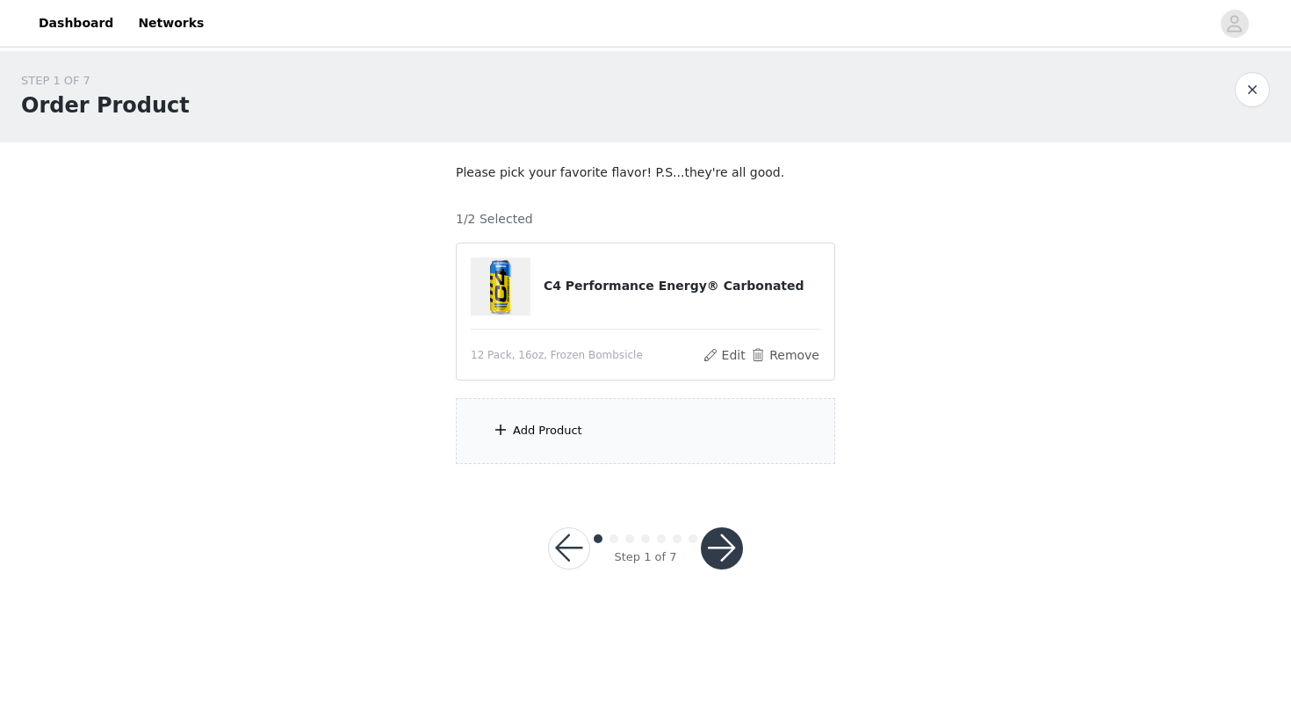
click at [523, 444] on div "Add Product" at bounding box center [645, 431] width 379 height 66
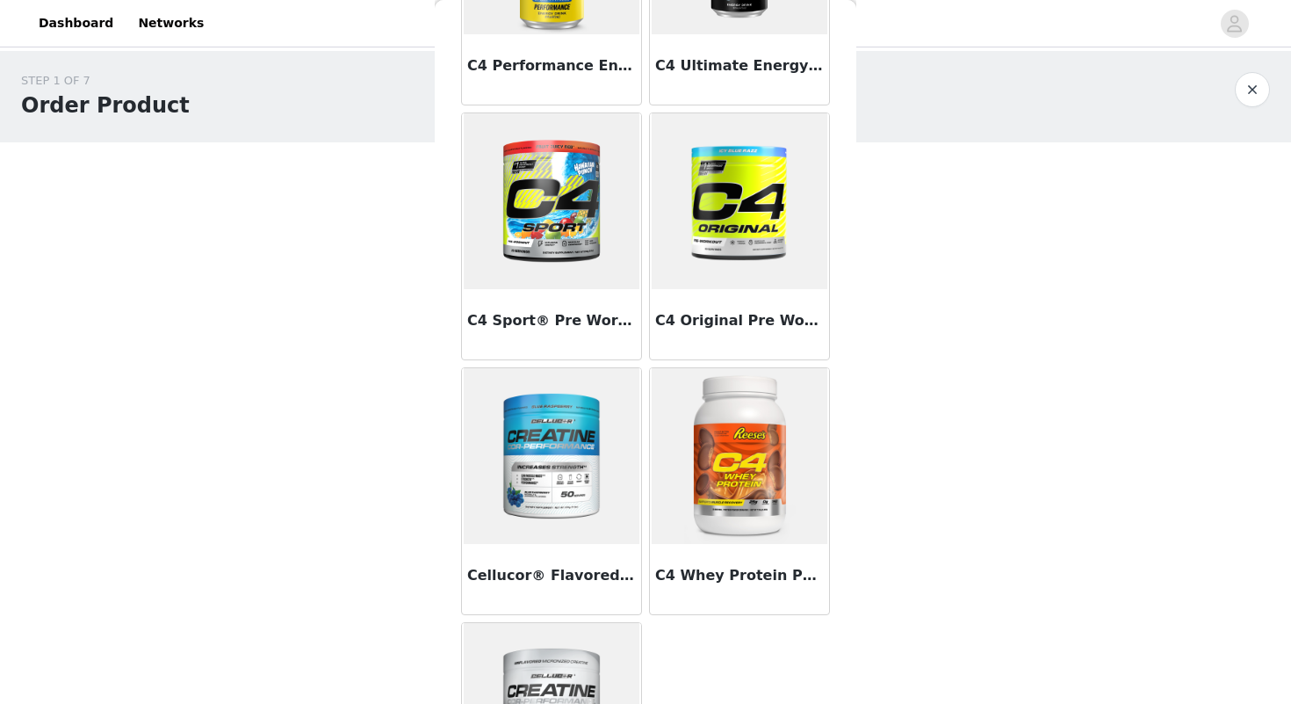
scroll to position [233, 0]
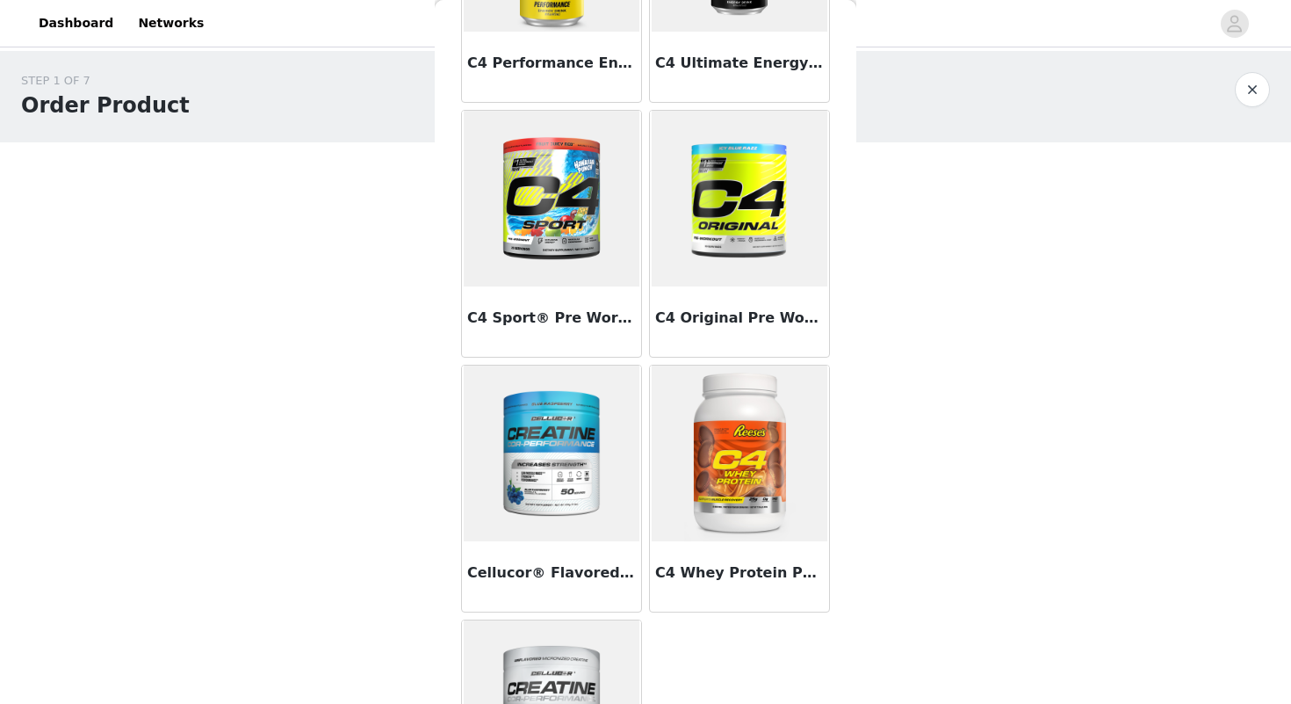
click at [555, 282] on img at bounding box center [552, 199] width 176 height 176
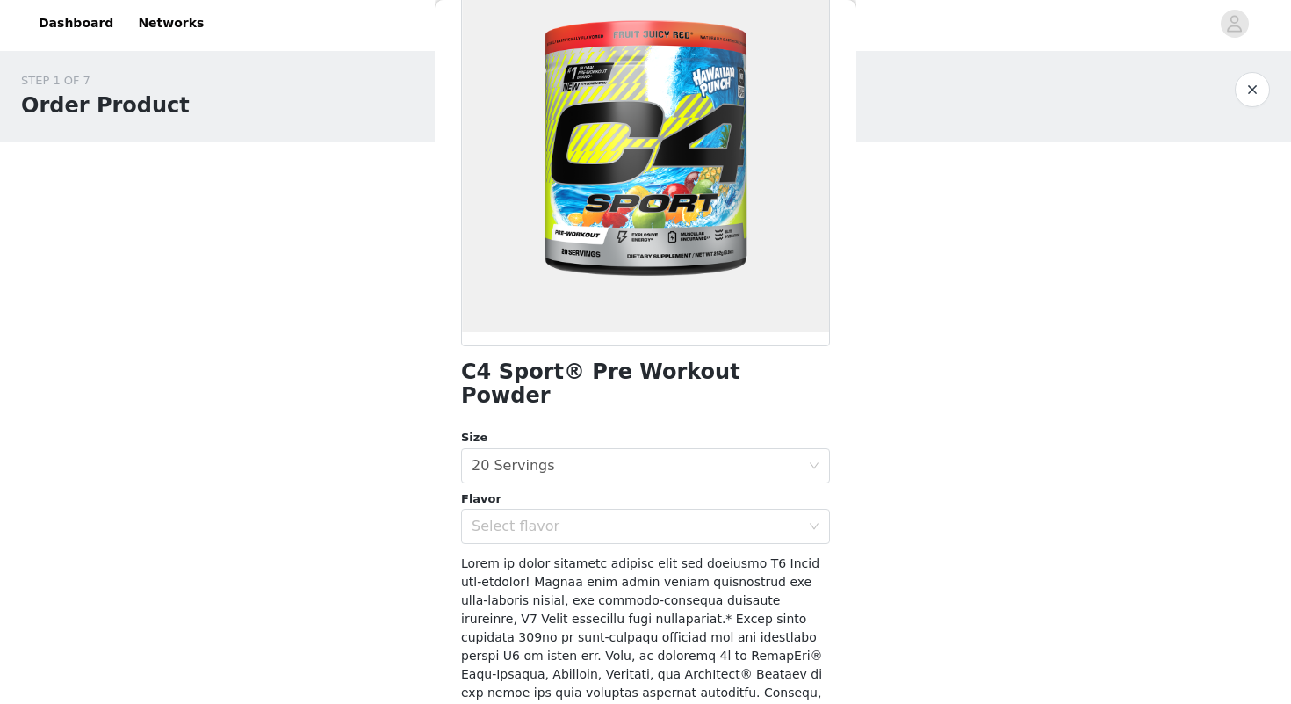
scroll to position [155, 0]
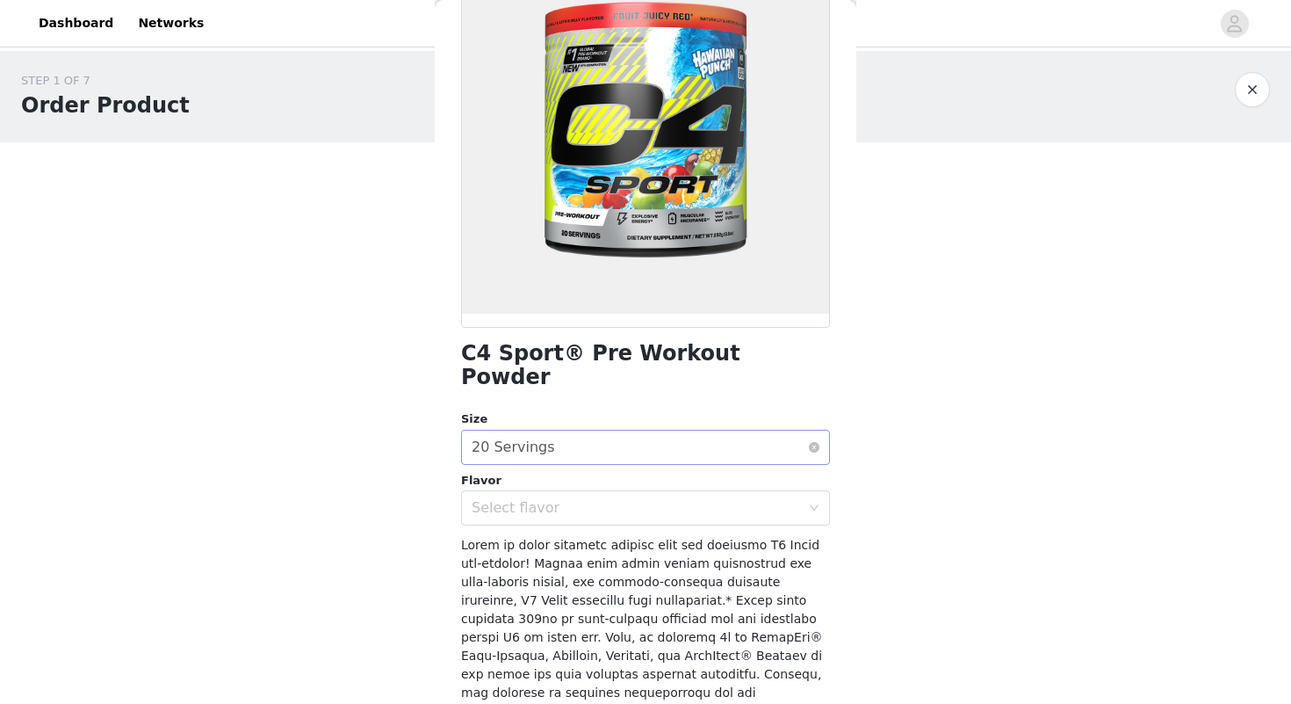
click at [652, 430] on div "Select size 20 Servings" at bounding box center [640, 446] width 336 height 33
click at [639, 494] on div "Select flavor" at bounding box center [640, 507] width 336 height 33
click at [622, 548] on li "Icy Blue Razz" at bounding box center [639, 551] width 356 height 28
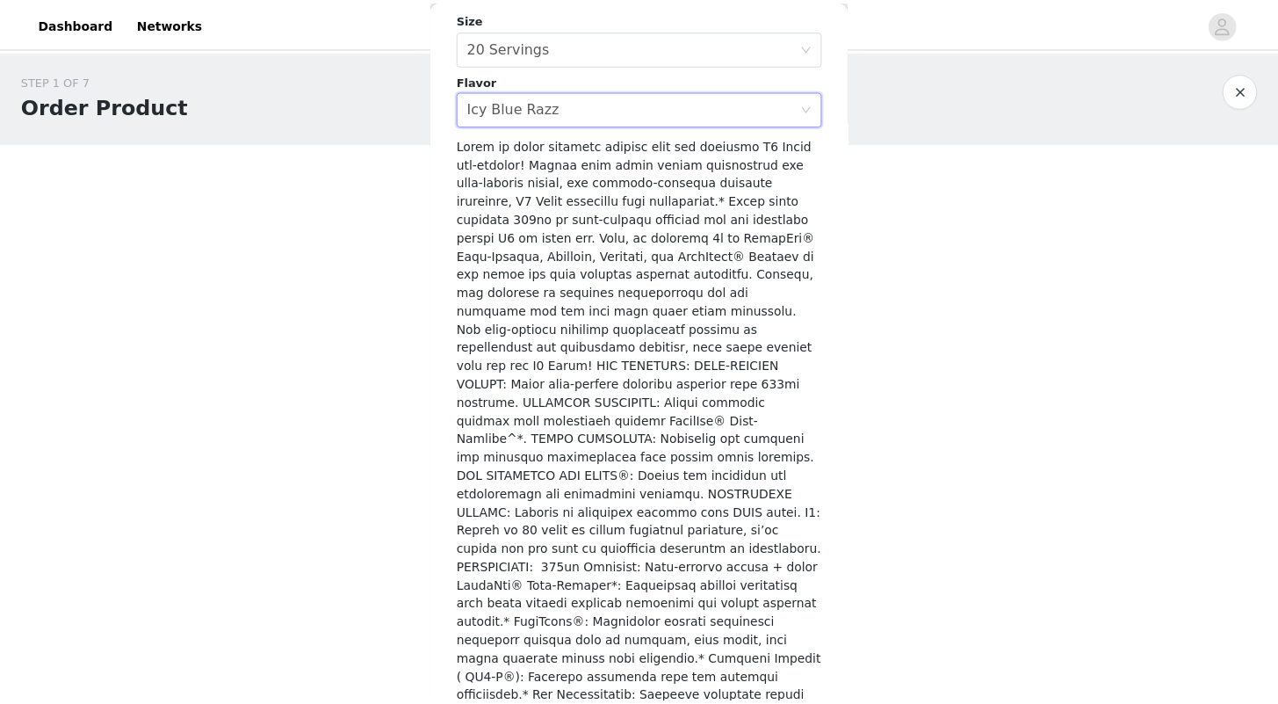
scroll to position [573, 0]
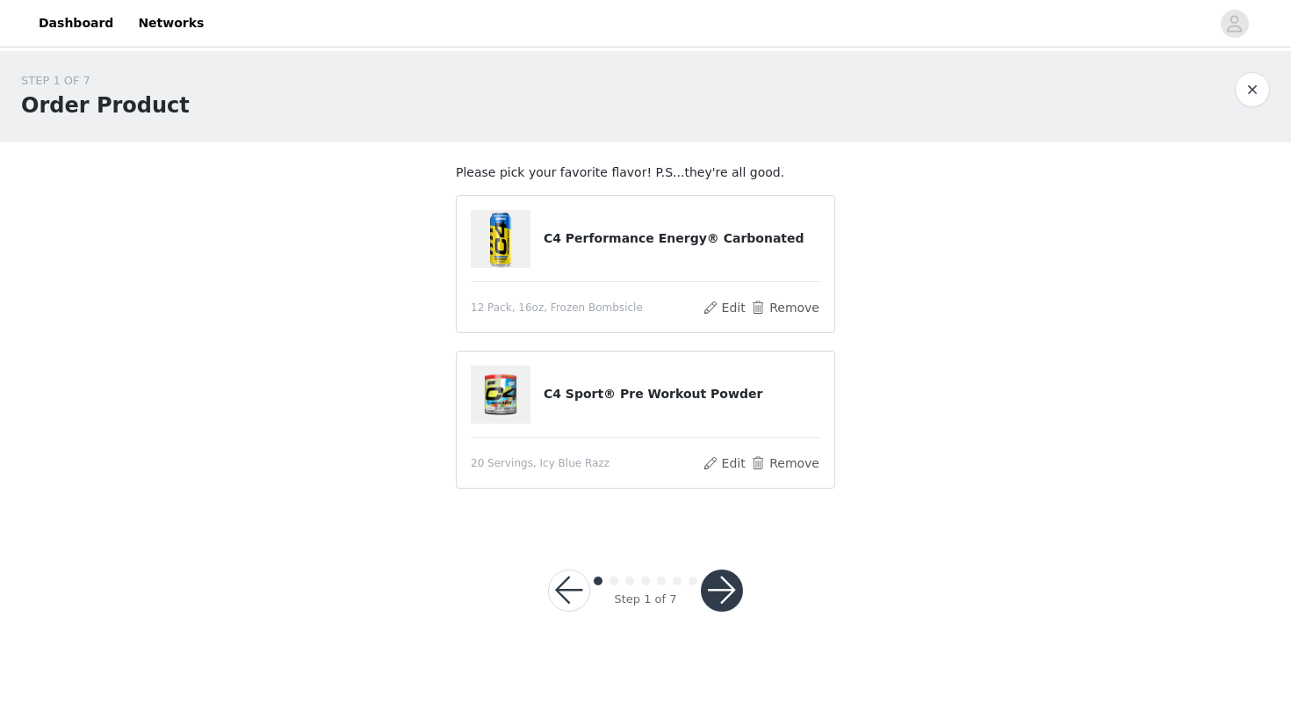
click at [711, 583] on button "button" at bounding box center [722, 590] width 42 height 42
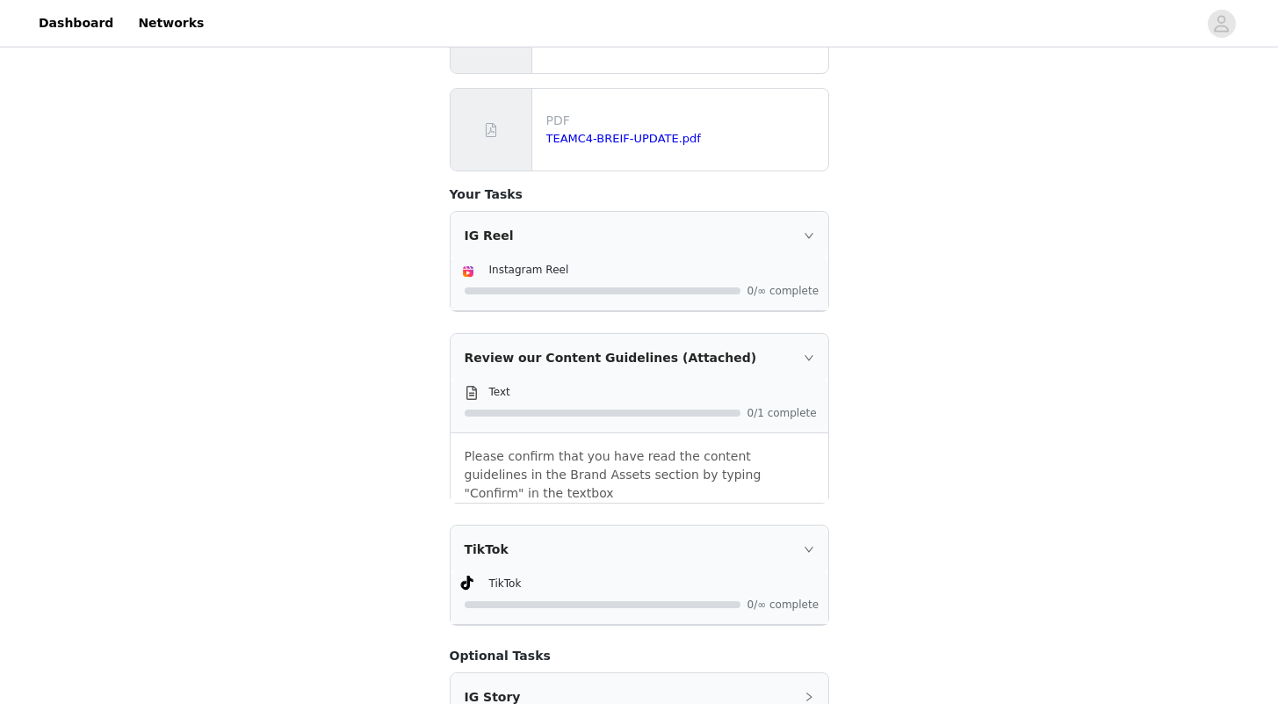
scroll to position [783, 0]
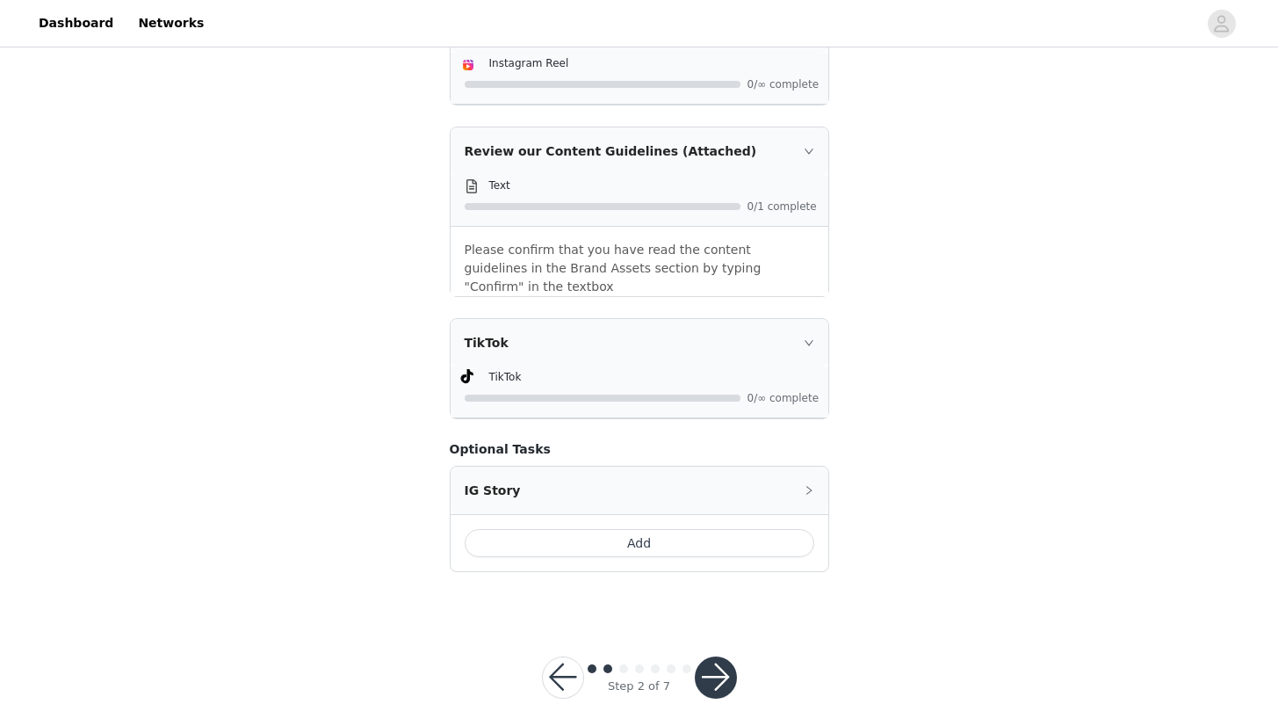
click at [727, 656] on button "button" at bounding box center [716, 677] width 42 height 42
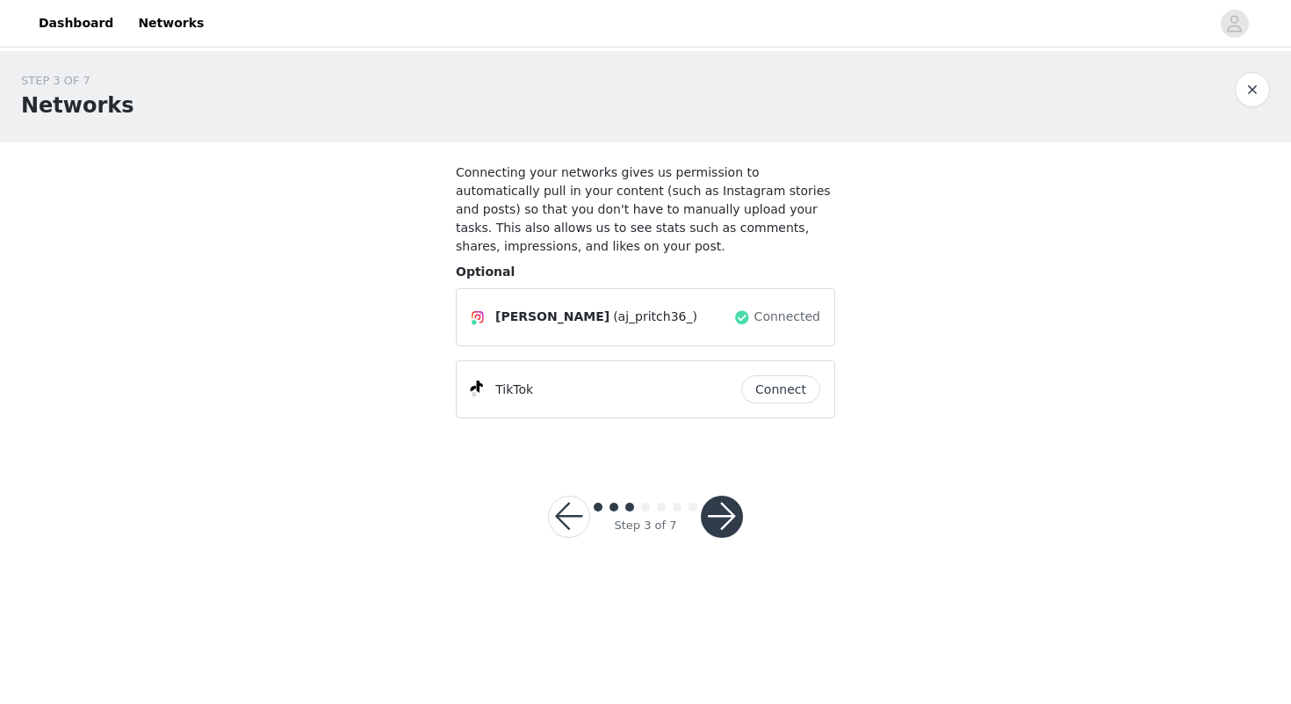
click at [723, 521] on button "button" at bounding box center [722, 516] width 42 height 42
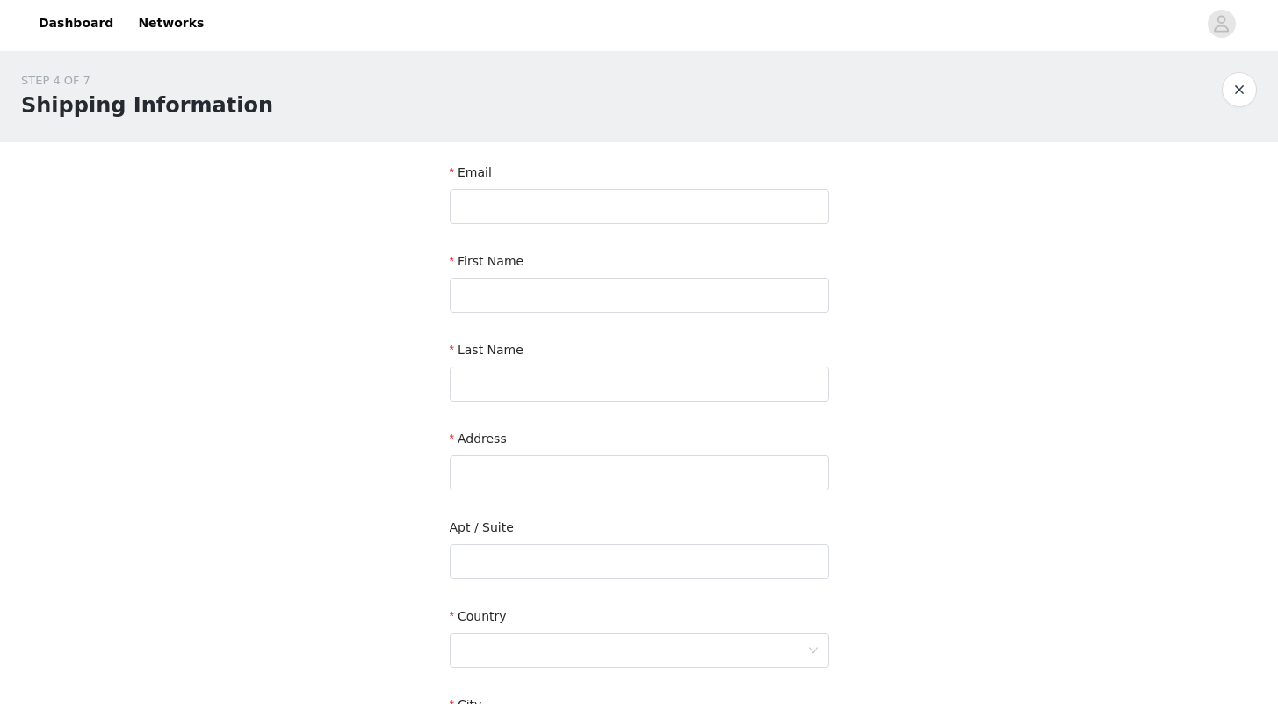
click at [604, 225] on div "Email" at bounding box center [639, 197] width 379 height 68
click at [590, 202] on input "text" at bounding box center [639, 206] width 379 height 35
type input "[EMAIL_ADDRESS][DOMAIN_NAME]"
type input "[PERSON_NAME]"
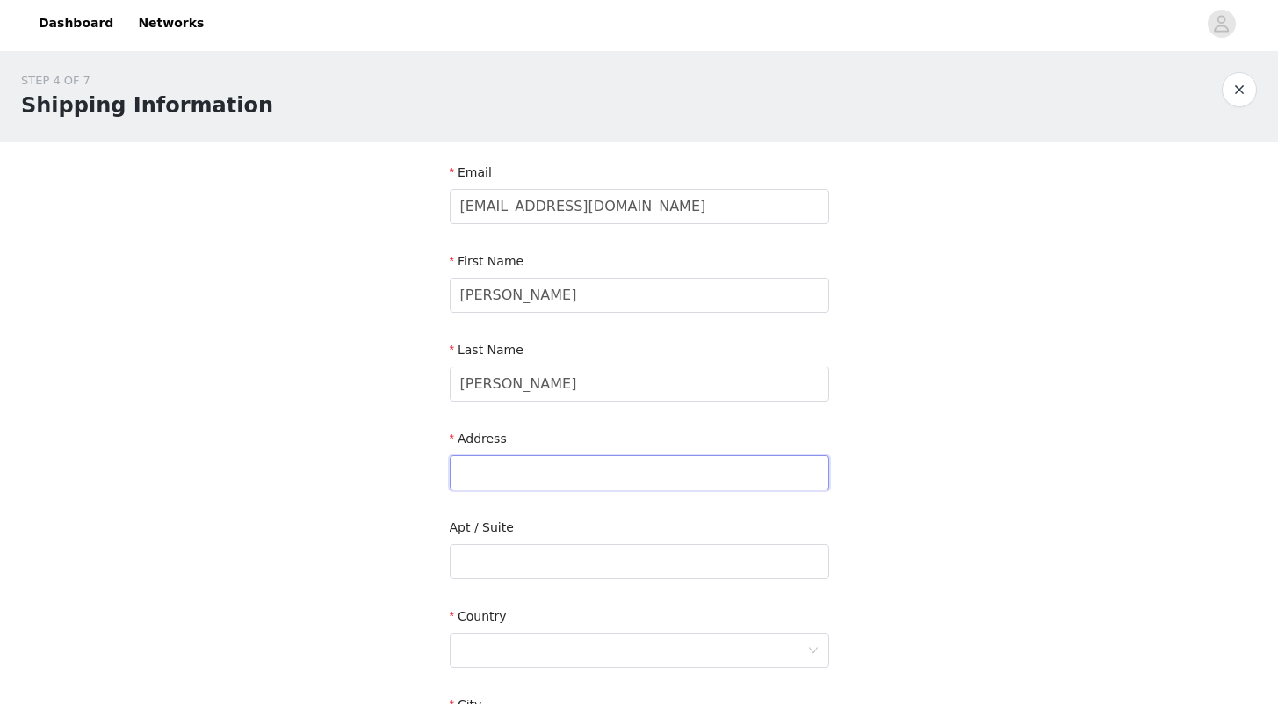
type input "[STREET_ADDRESS]"
type input "[GEOGRAPHIC_DATA]"
type input "22401-4661"
type input "7034866390"
click at [312, 325] on div "STEP 4 OF 7 Shipping Information Email [EMAIL_ADDRESS][DOMAIN_NAME] First Name …" at bounding box center [639, 517] width 1278 height 932
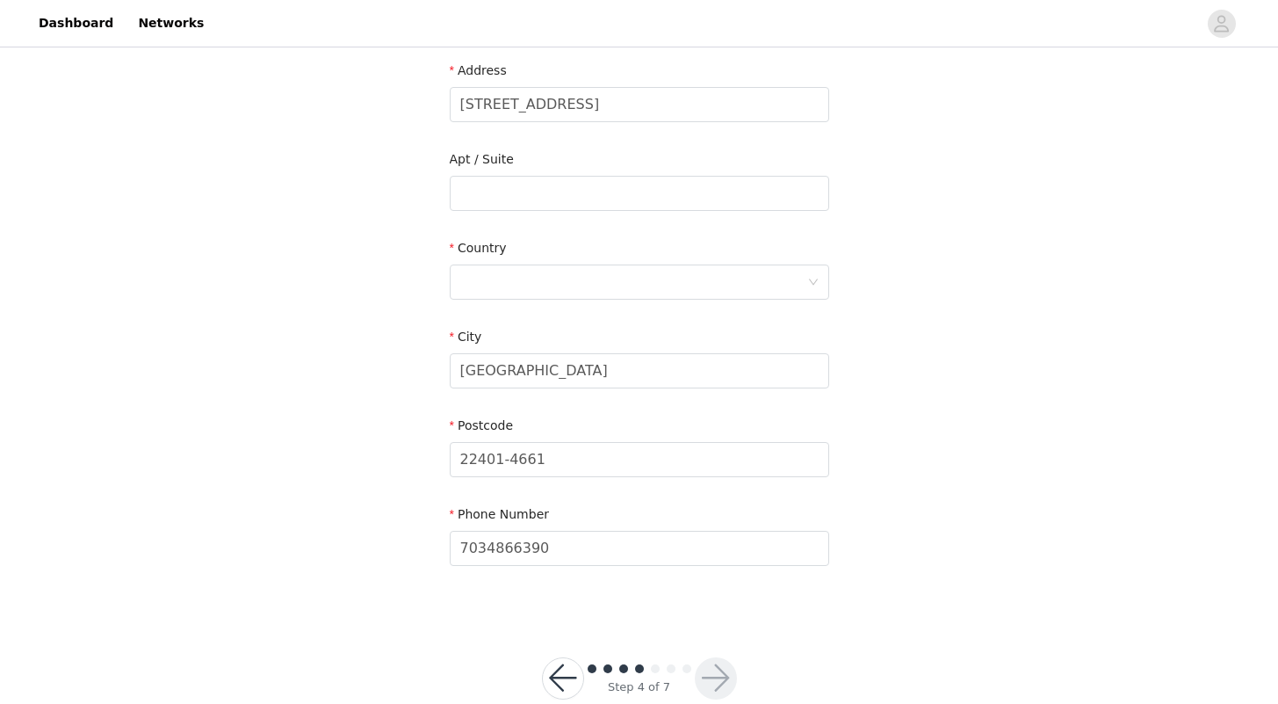
scroll to position [353, 0]
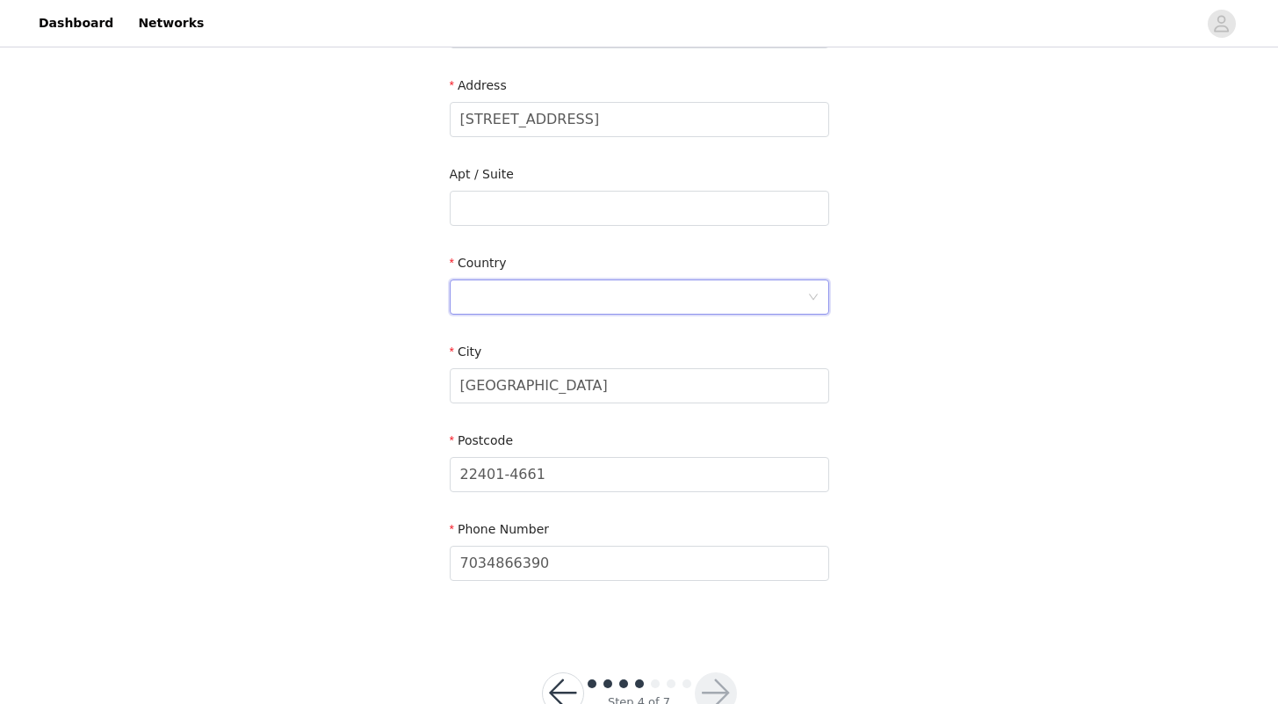
click at [519, 290] on div at bounding box center [633, 296] width 347 height 33
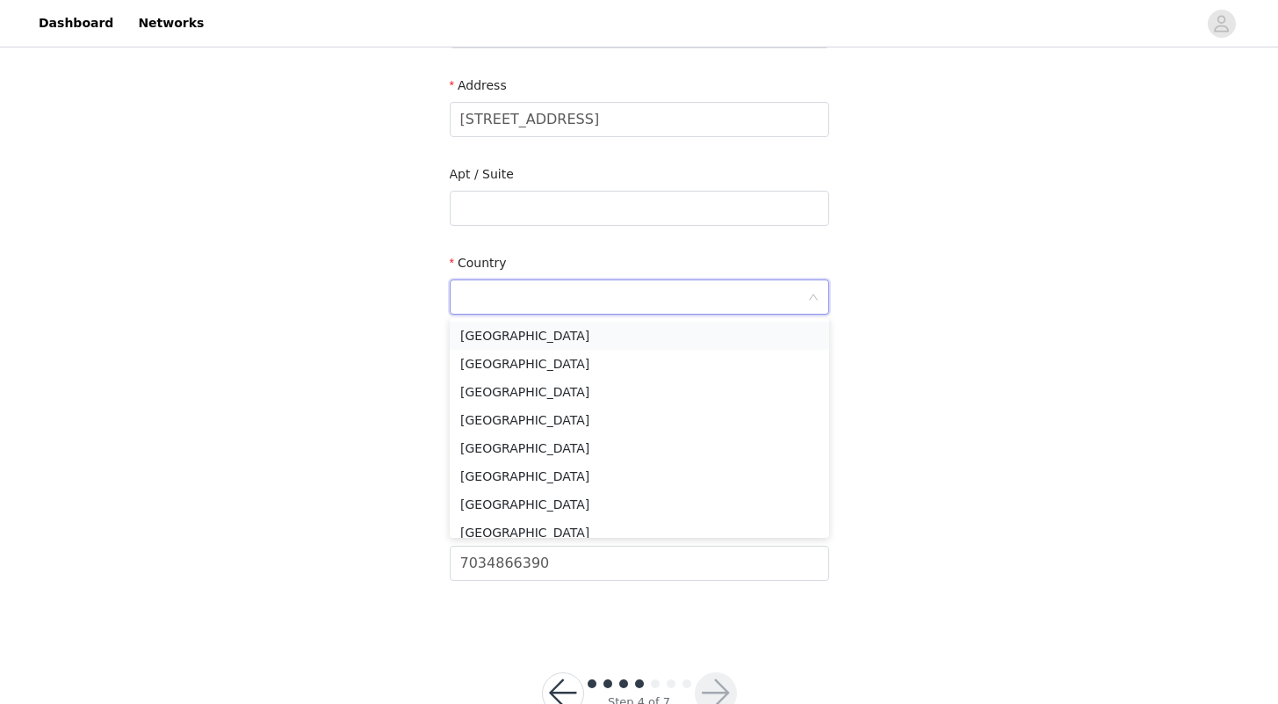
click at [537, 324] on li "[GEOGRAPHIC_DATA]" at bounding box center [639, 335] width 379 height 28
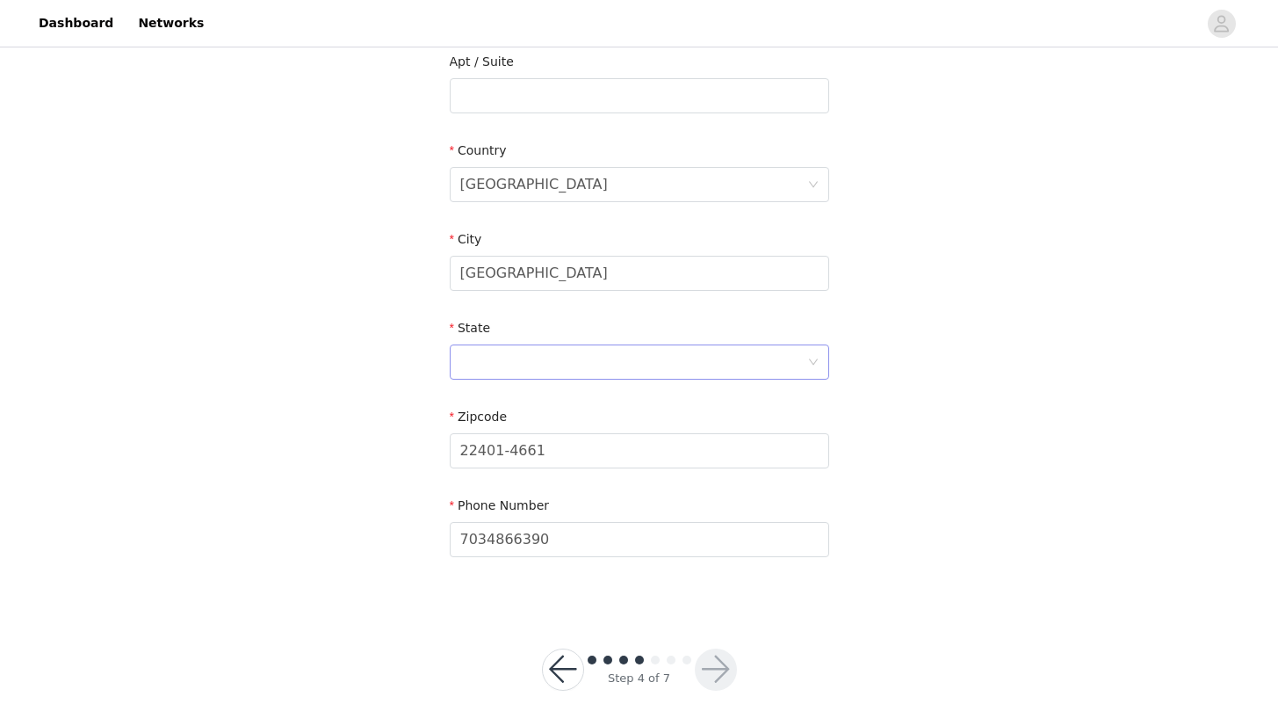
scroll to position [494, 0]
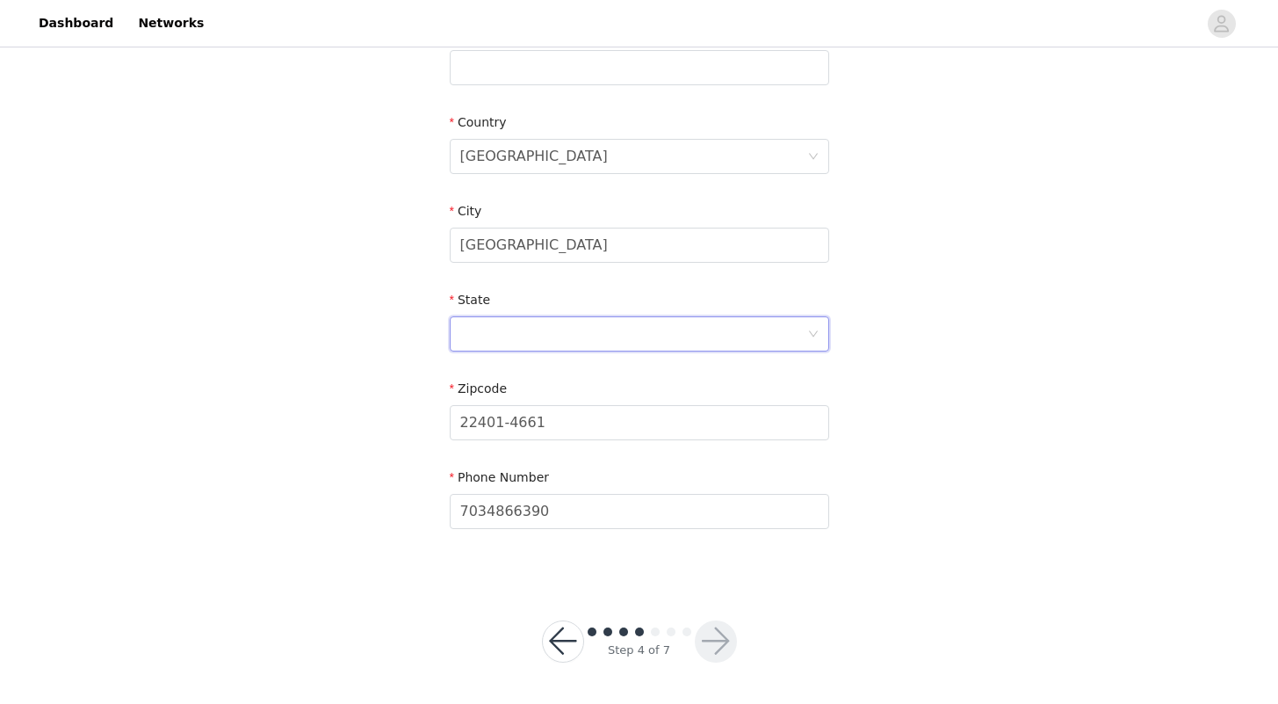
click at [525, 330] on div at bounding box center [633, 333] width 347 height 33
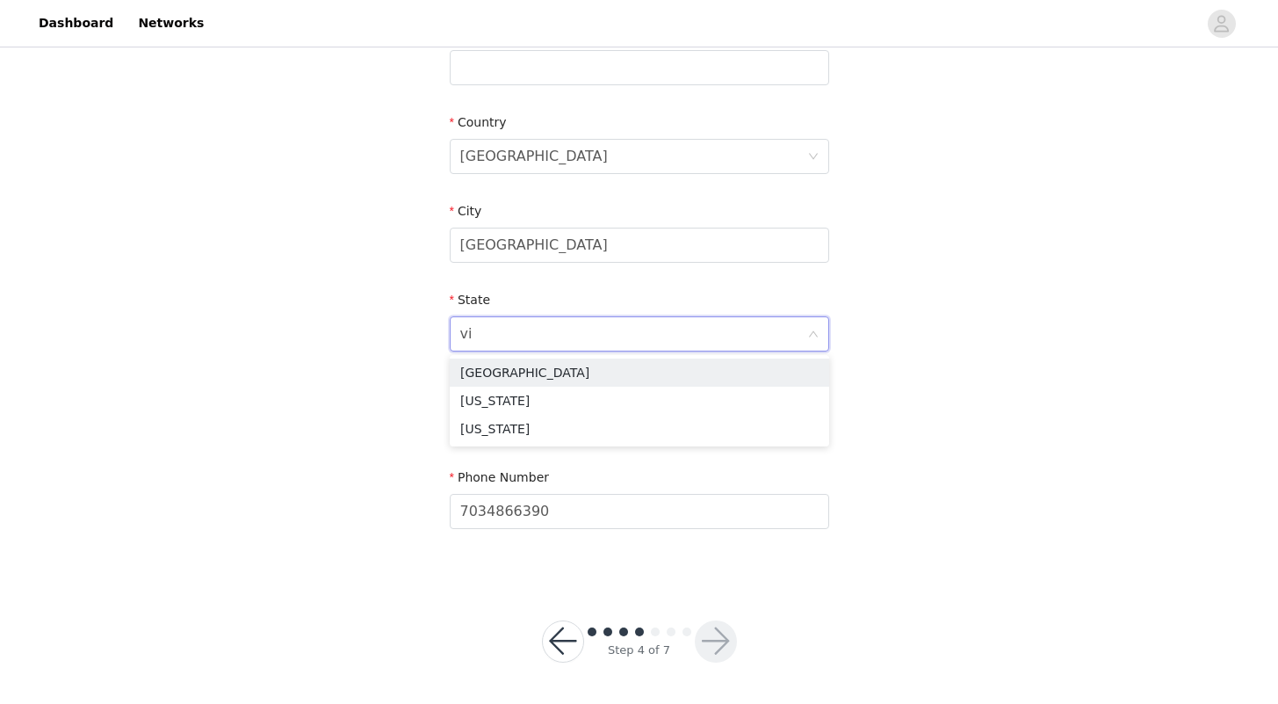
type input "vir"
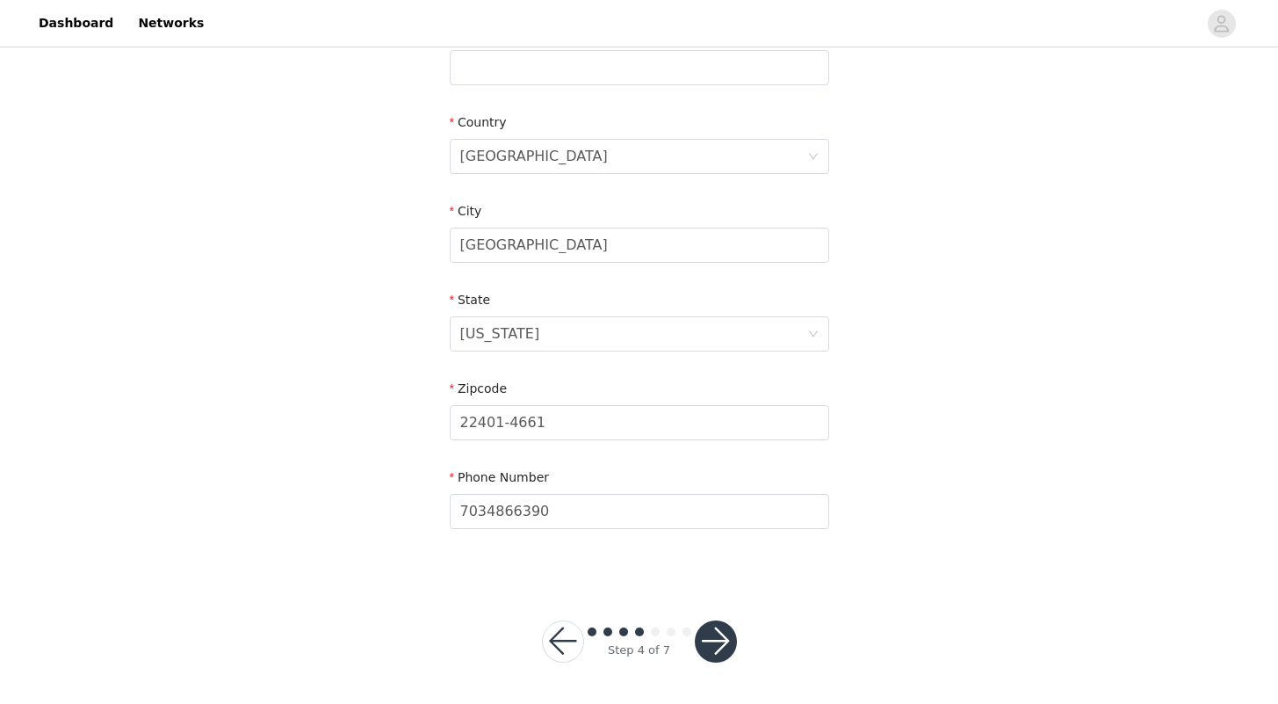
click at [715, 639] on button "button" at bounding box center [716, 641] width 42 height 42
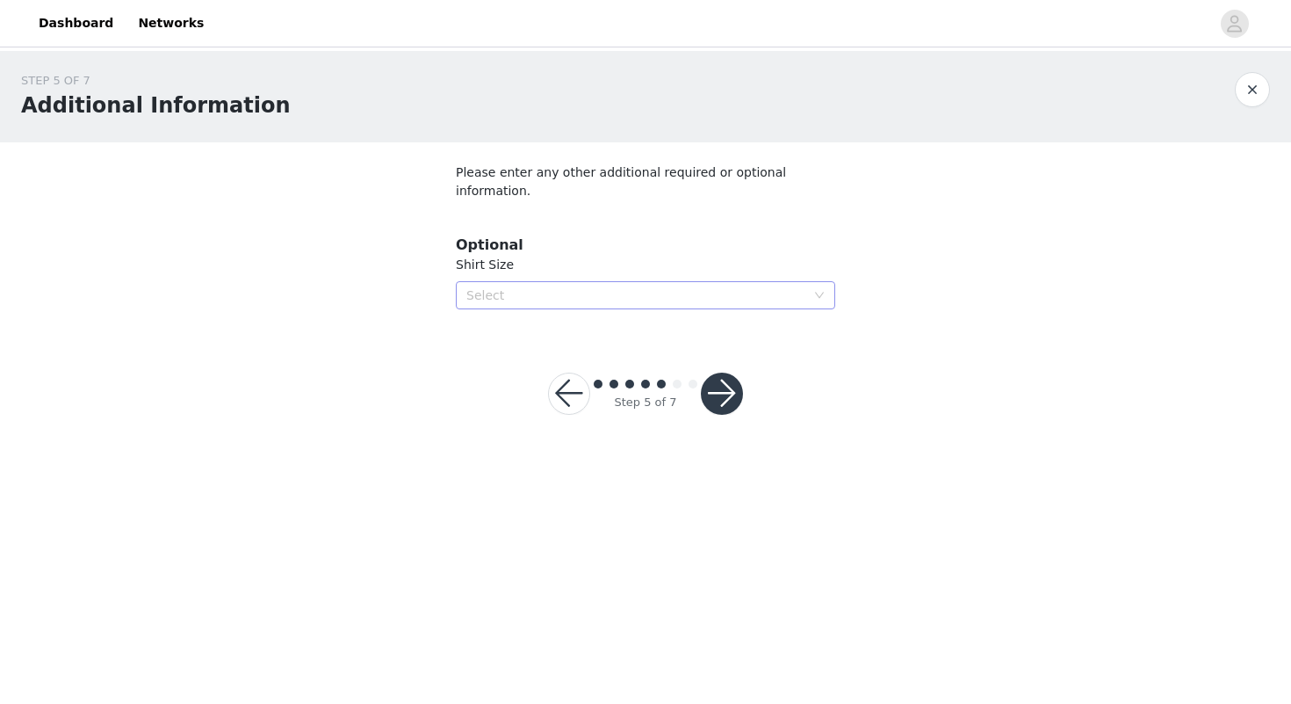
click at [604, 286] on div "Select" at bounding box center [635, 295] width 339 height 18
click at [472, 335] on li "M" at bounding box center [645, 340] width 379 height 28
click at [720, 382] on button "button" at bounding box center [722, 393] width 42 height 42
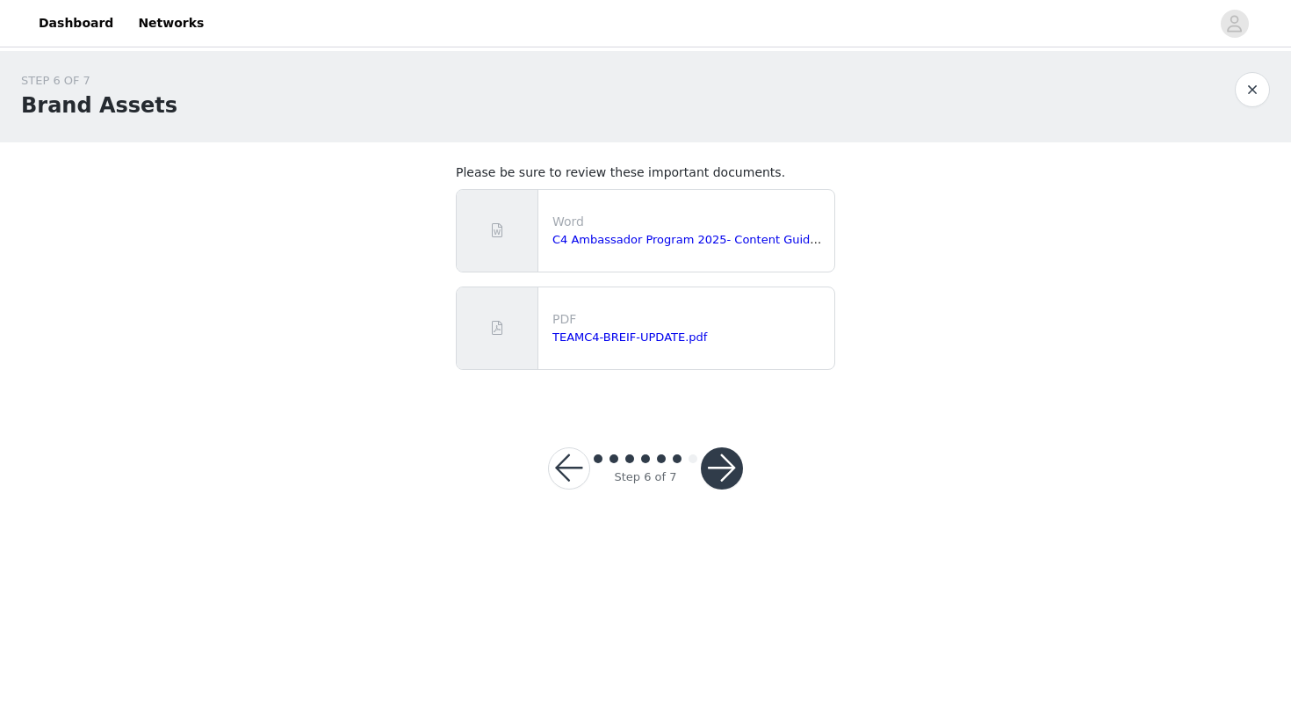
click at [720, 469] on button "button" at bounding box center [722, 468] width 42 height 42
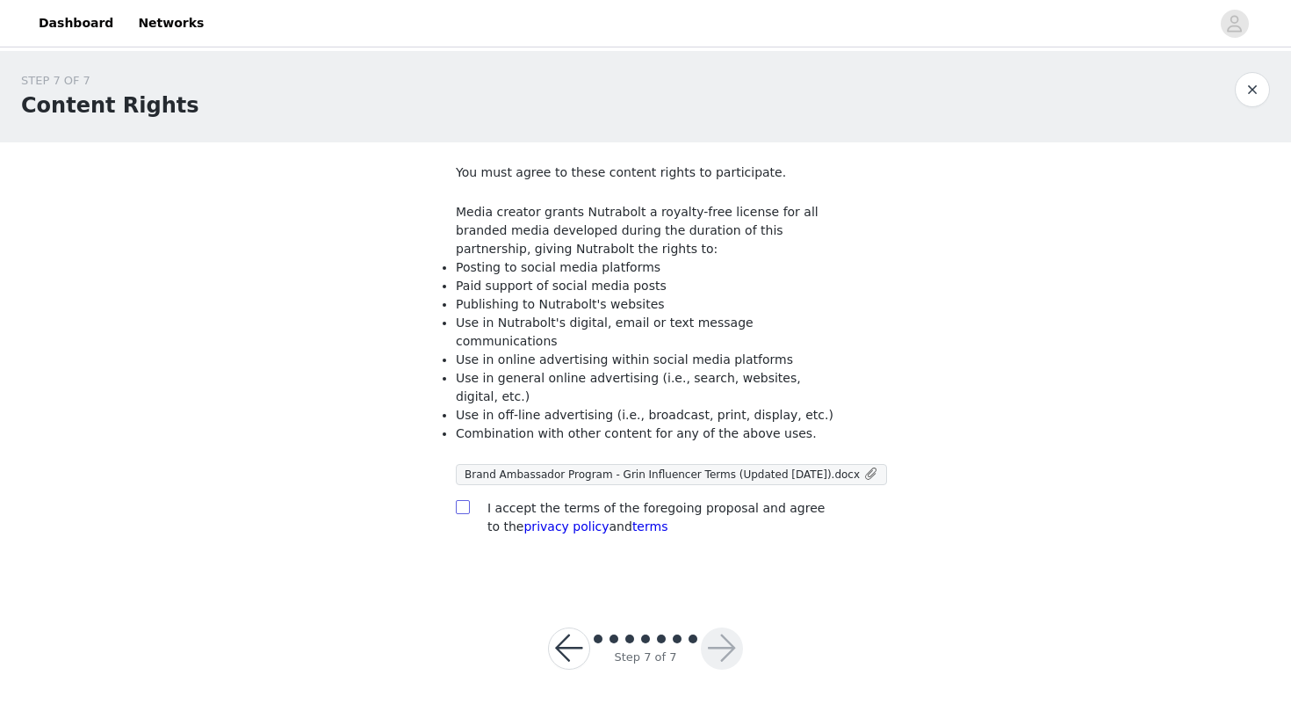
click at [463, 500] on input "checkbox" at bounding box center [462, 506] width 12 height 12
checkbox input "true"
click at [718, 627] on button "button" at bounding box center [722, 648] width 42 height 42
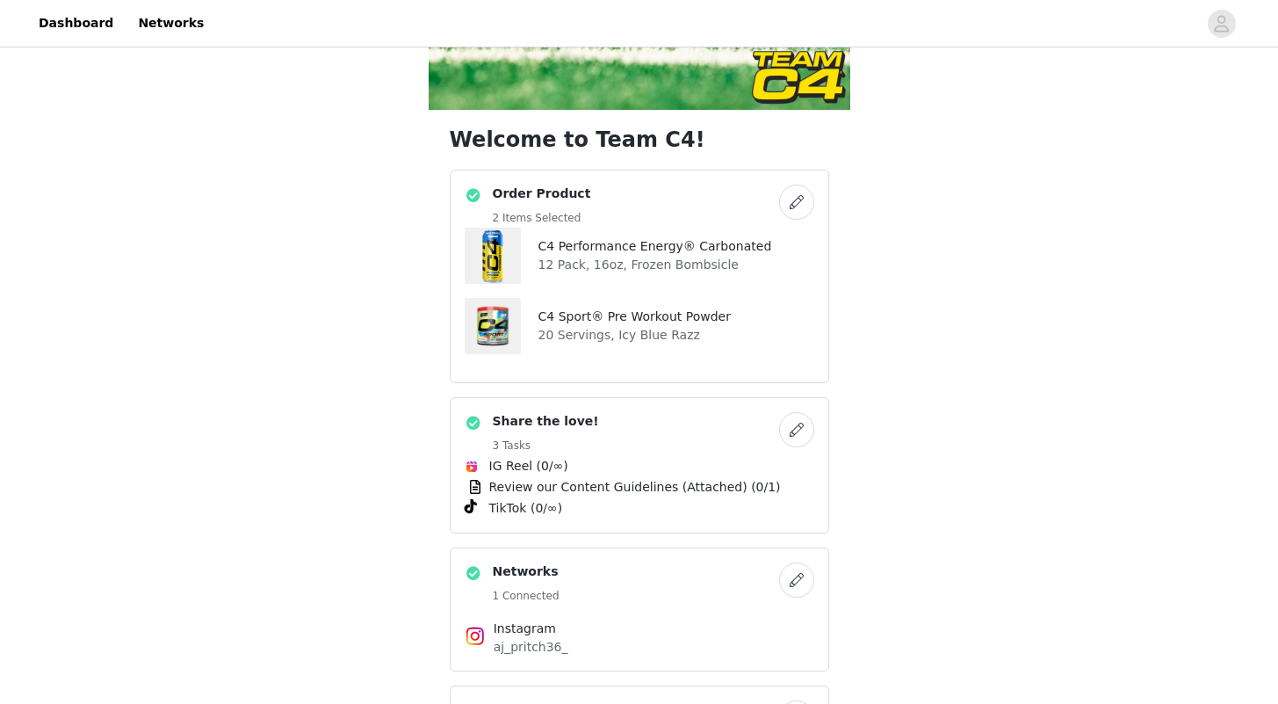
scroll to position [755, 0]
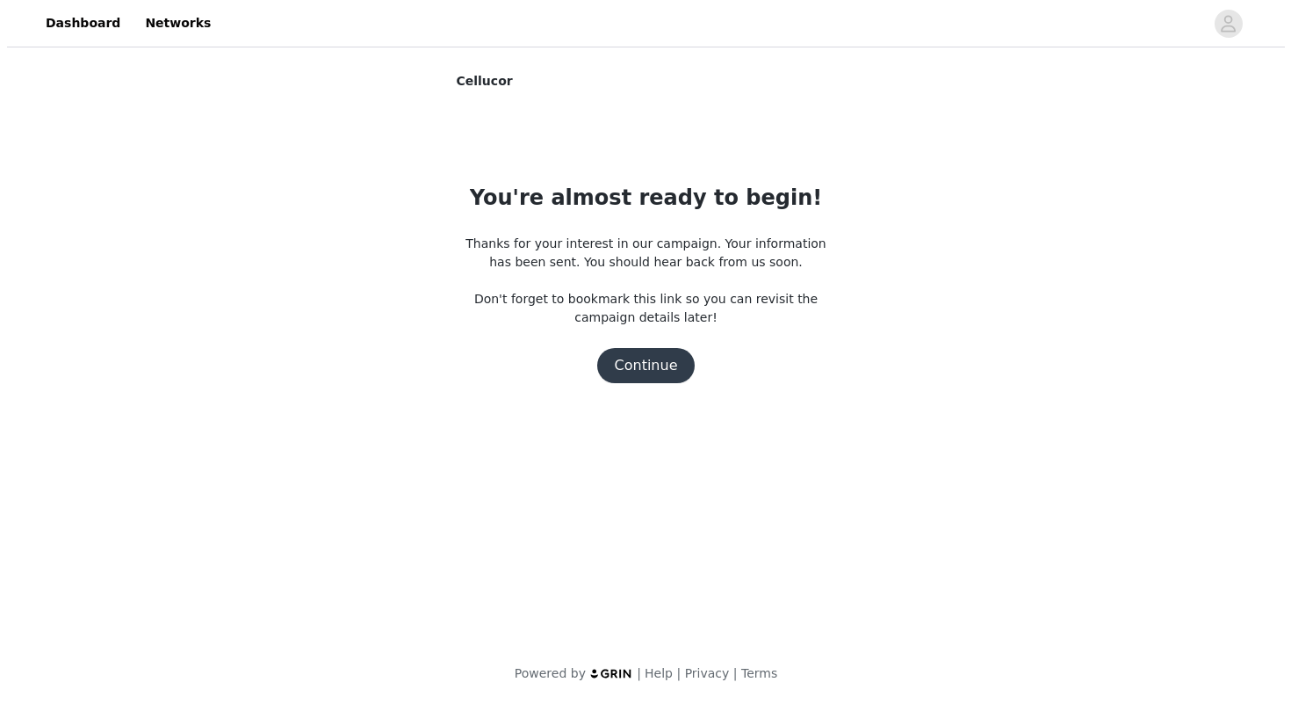
scroll to position [0, 0]
click at [650, 380] on button "Continue" at bounding box center [645, 365] width 98 height 35
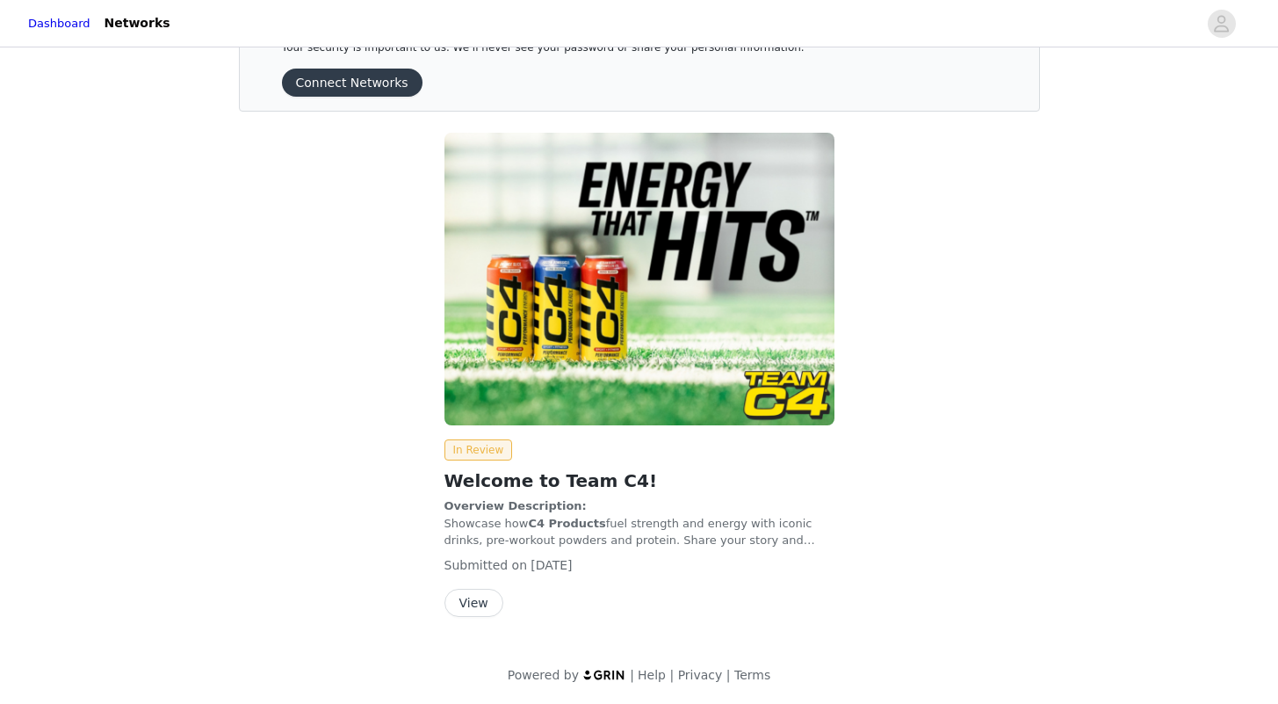
scroll to position [65, 0]
